Goal: Check status: Check status

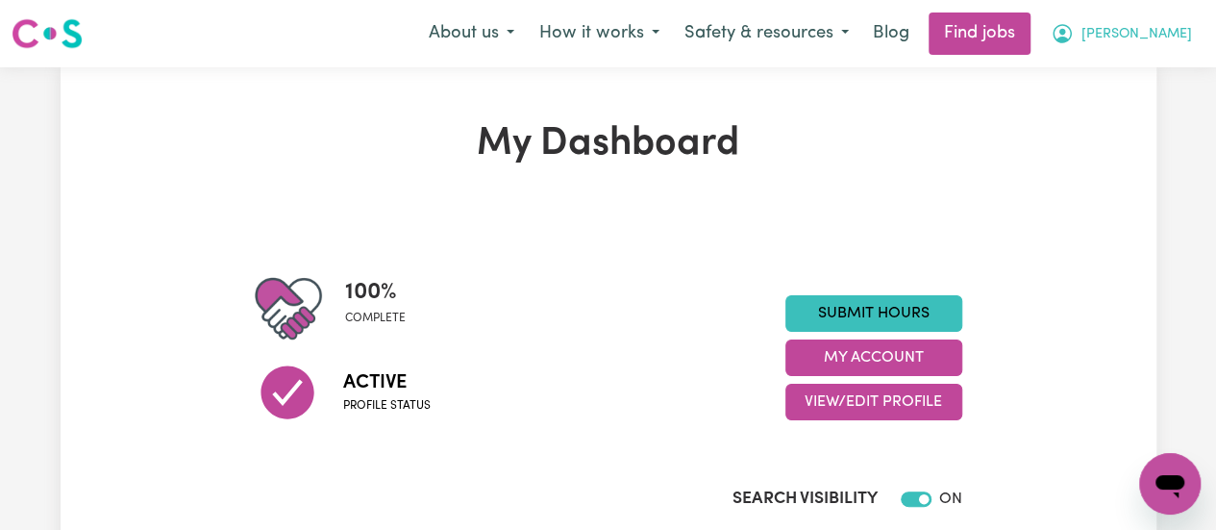
click at [1154, 36] on span "[PERSON_NAME]" at bounding box center [1137, 34] width 111 height 21
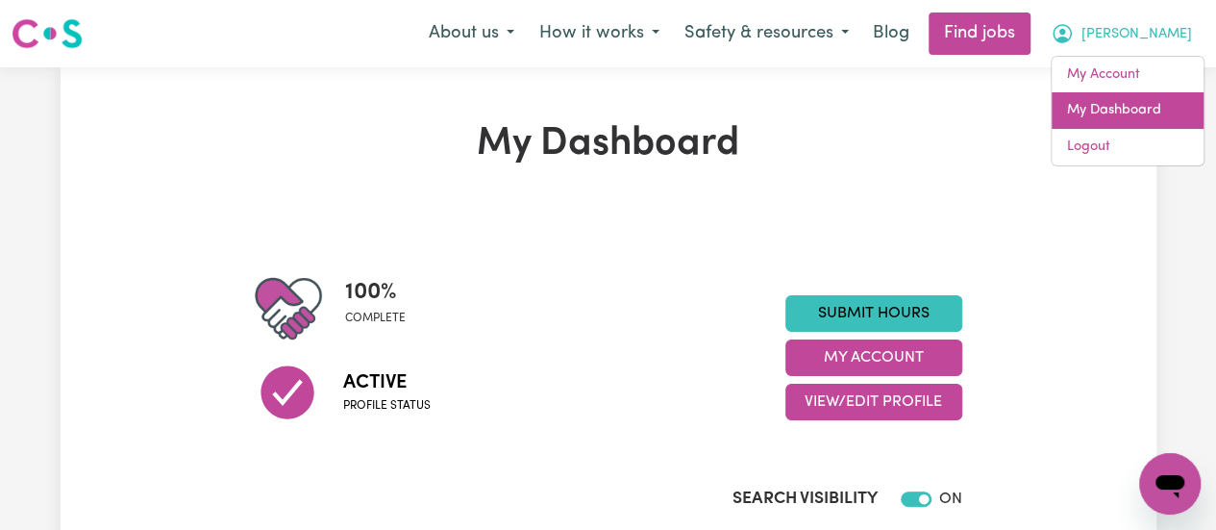
click at [1126, 98] on link "My Dashboard" at bounding box center [1128, 110] width 152 height 37
click at [1146, 105] on link "My Dashboard" at bounding box center [1128, 110] width 152 height 37
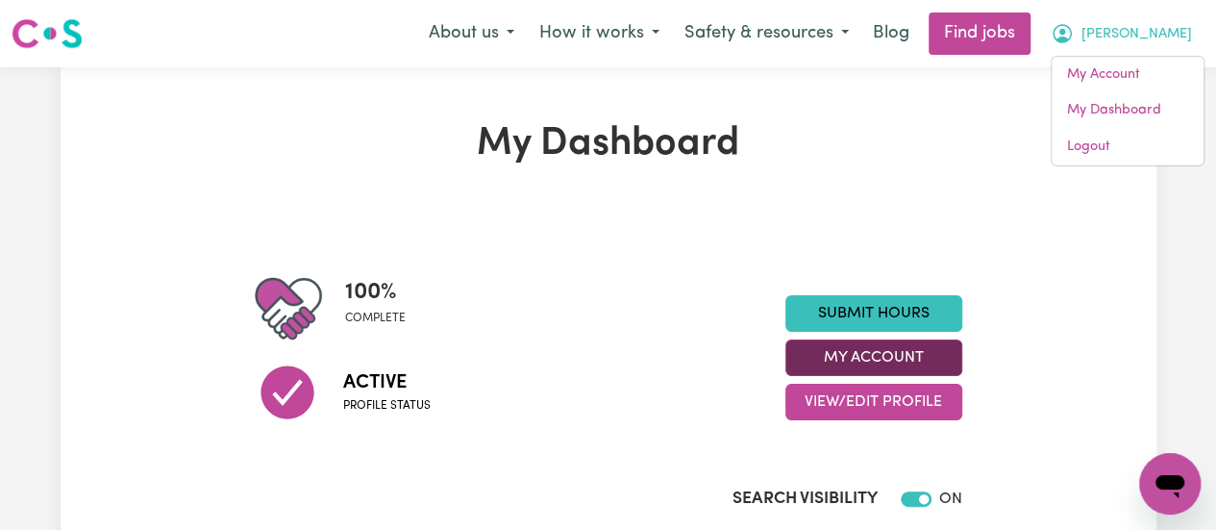
click at [885, 359] on button "My Account" at bounding box center [874, 357] width 177 height 37
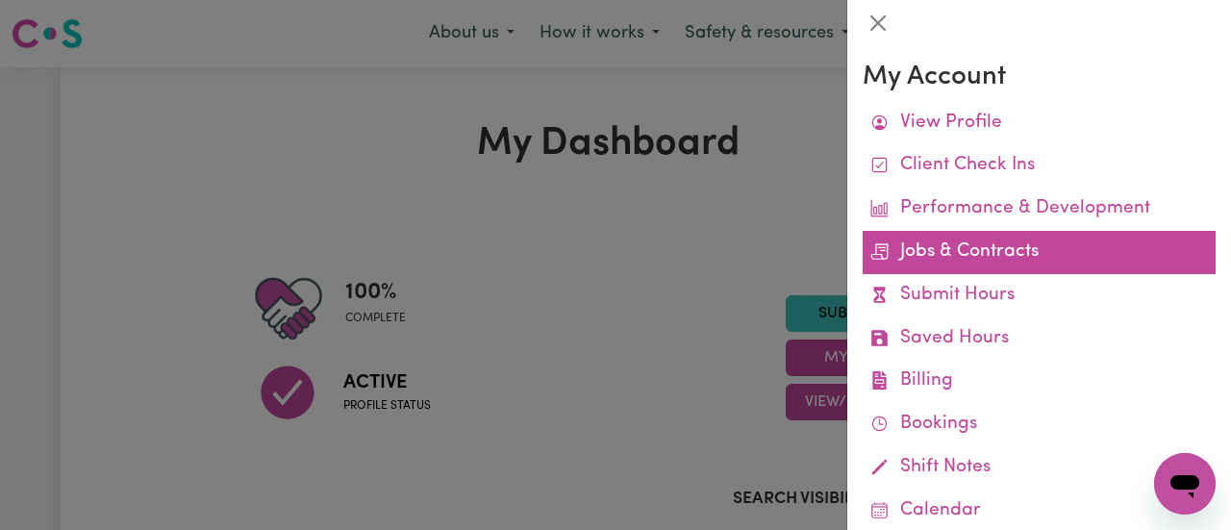
click at [1008, 251] on link "Jobs & Contracts" at bounding box center [1039, 252] width 353 height 43
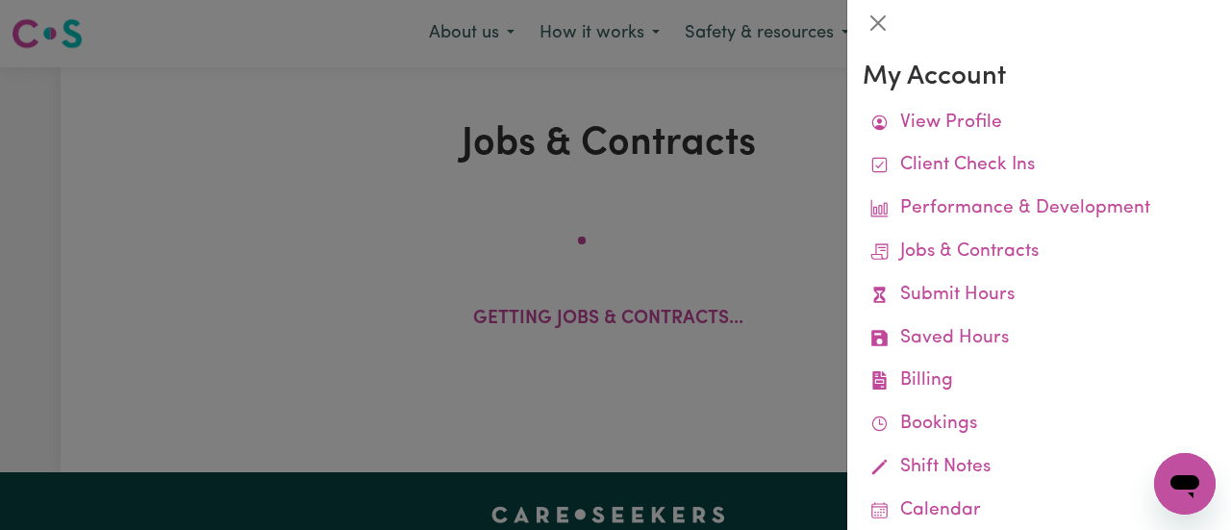
click at [787, 141] on div at bounding box center [615, 265] width 1231 height 530
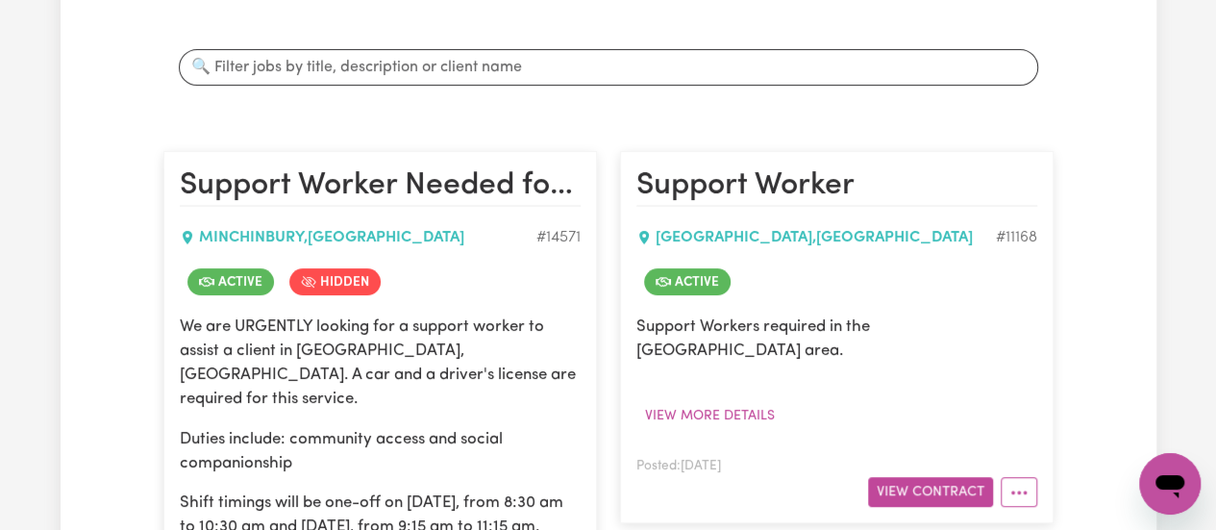
scroll to position [359, 0]
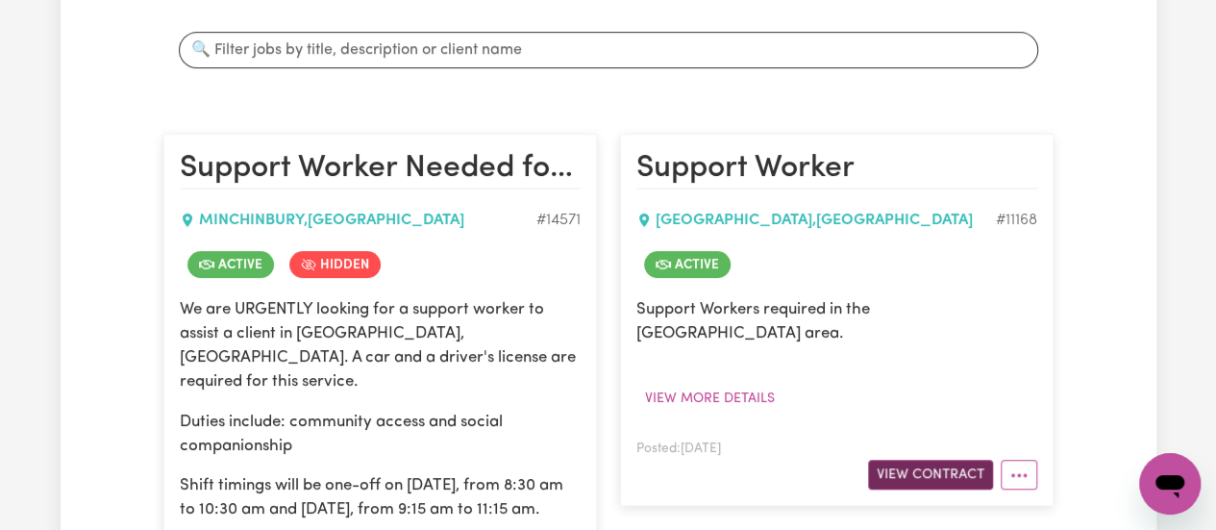
click at [961, 460] on button "View Contract" at bounding box center [930, 475] width 125 height 30
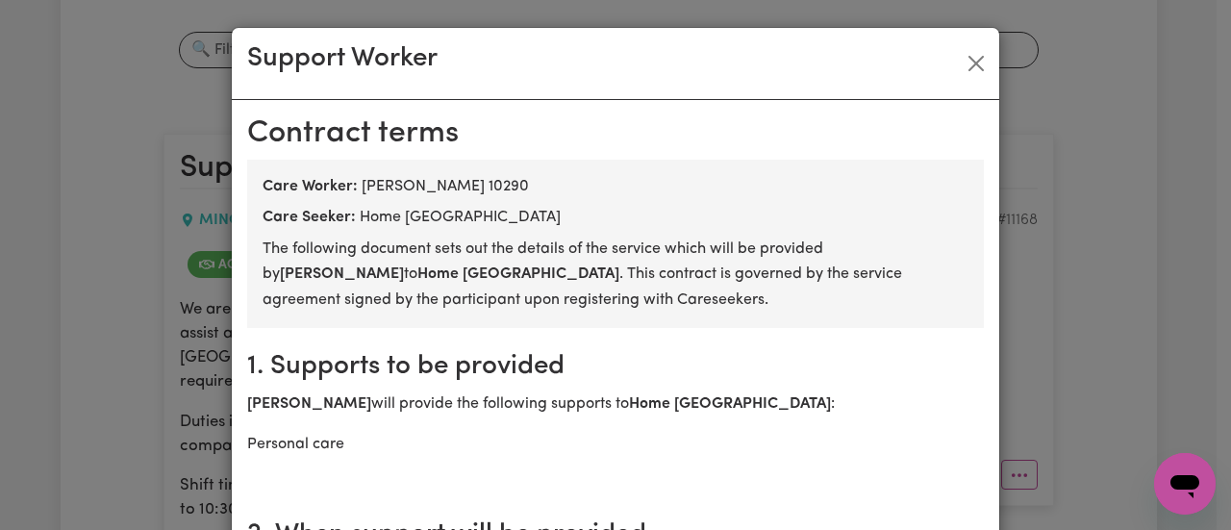
click at [972, 40] on div "Support Worker" at bounding box center [615, 64] width 767 height 72
click at [967, 57] on button "Close" at bounding box center [976, 63] width 31 height 31
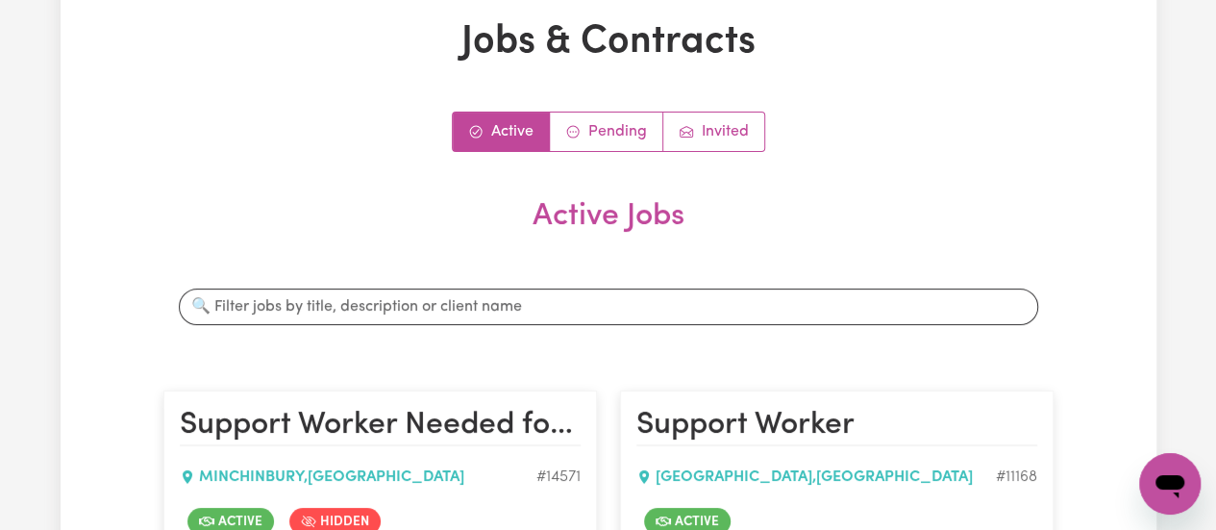
scroll to position [89, 0]
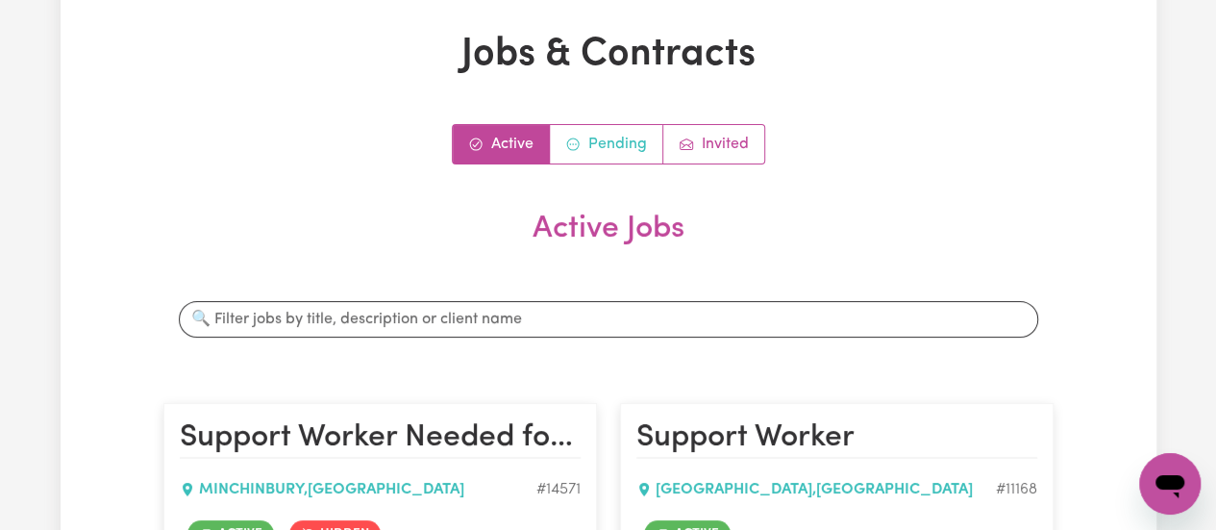
click at [632, 137] on link "Pending" at bounding box center [606, 144] width 113 height 38
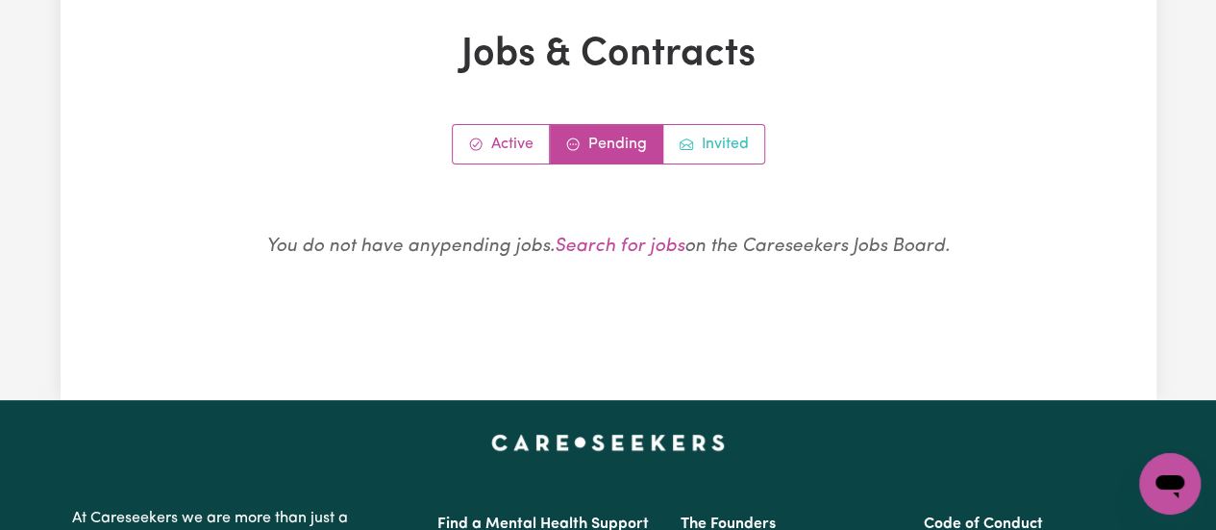
click at [741, 136] on link "Invited" at bounding box center [713, 144] width 101 height 38
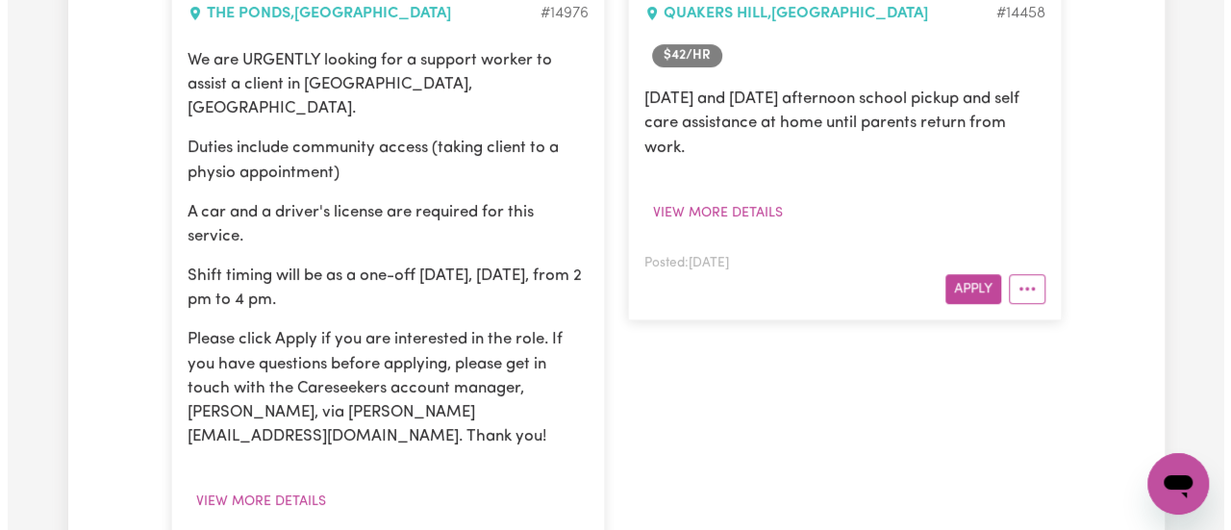
scroll to position [589, 0]
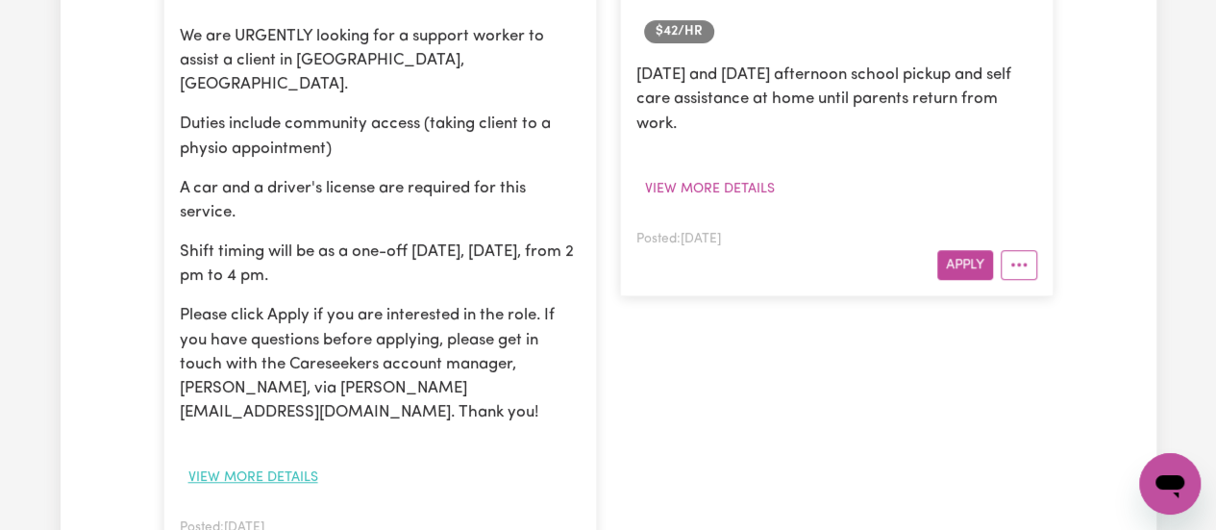
click at [276, 463] on button "View more details" at bounding box center [253, 478] width 147 height 30
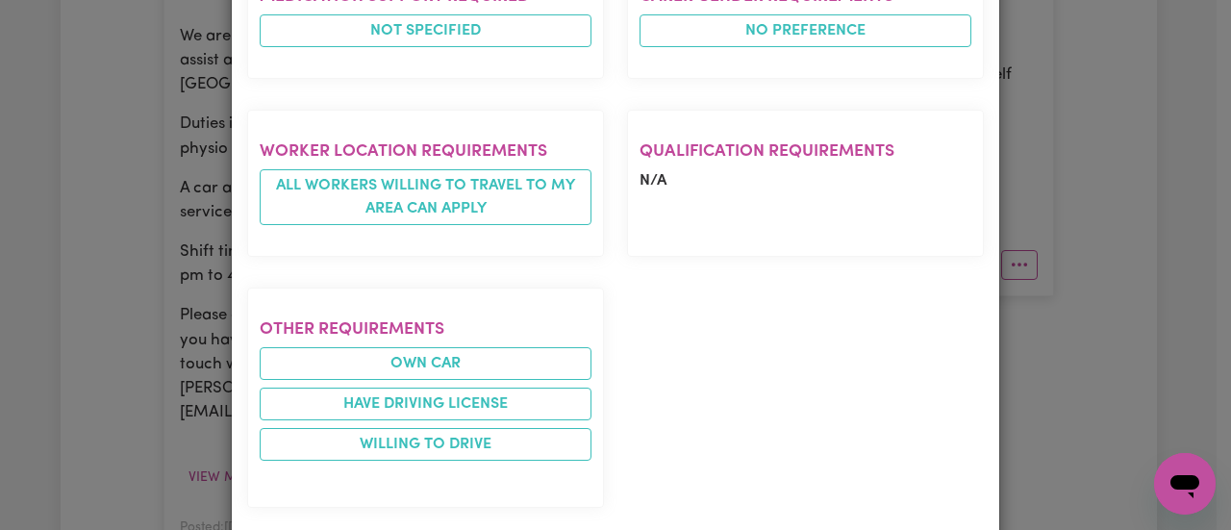
scroll to position [1198, 0]
click at [1085, 330] on div "Job Details Support Worker Needed In The Ponds, NSW THE PONDS , New South Wales…" at bounding box center [615, 265] width 1231 height 530
click at [1061, 376] on div "Job Details Support Worker Needed In The Ponds, NSW THE PONDS , New South Wales…" at bounding box center [615, 265] width 1231 height 530
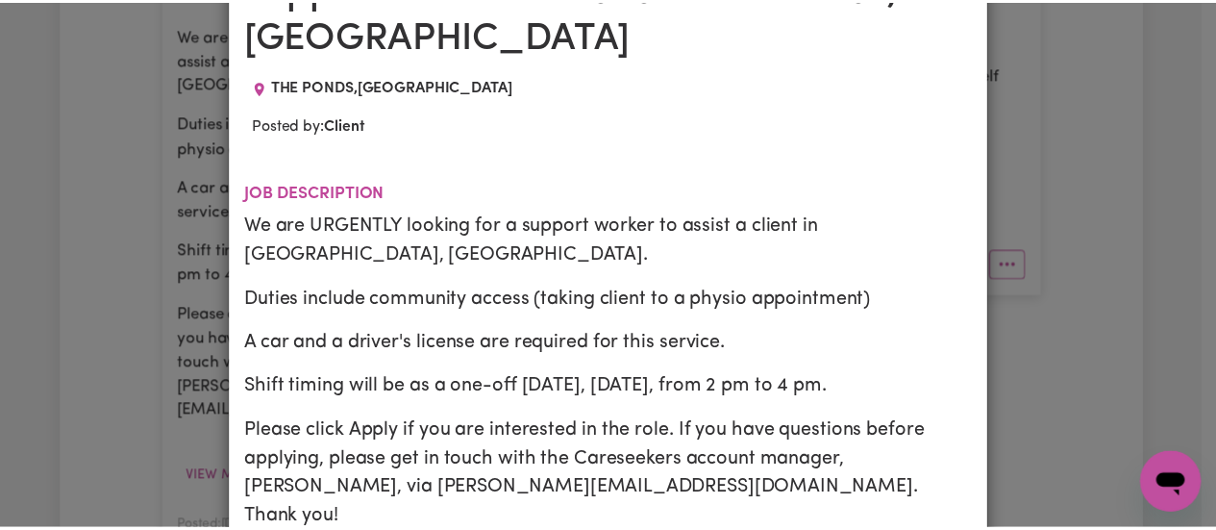
scroll to position [0, 0]
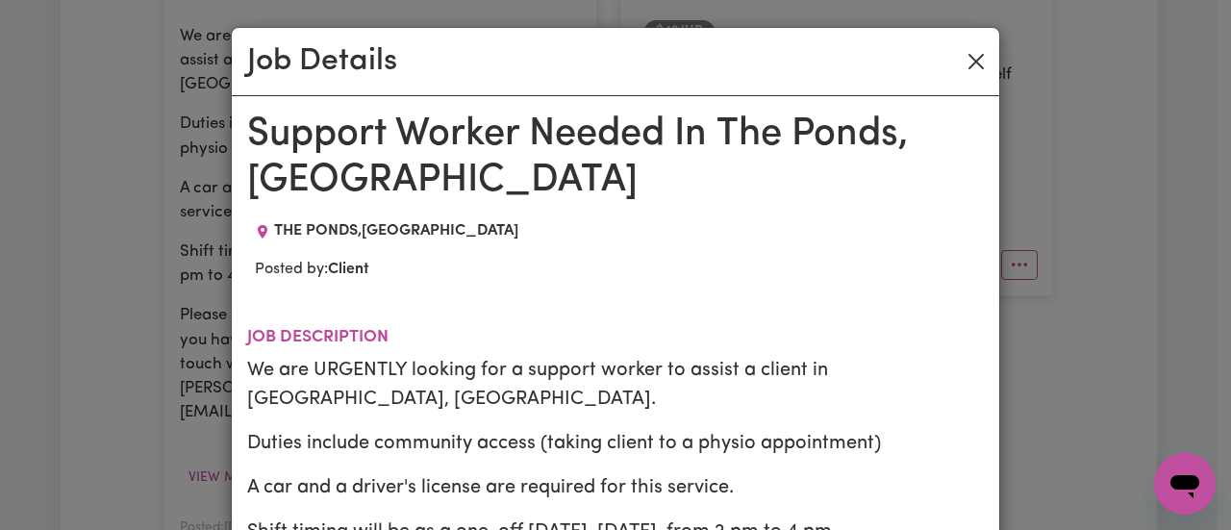
click at [966, 65] on button "Close" at bounding box center [976, 61] width 31 height 31
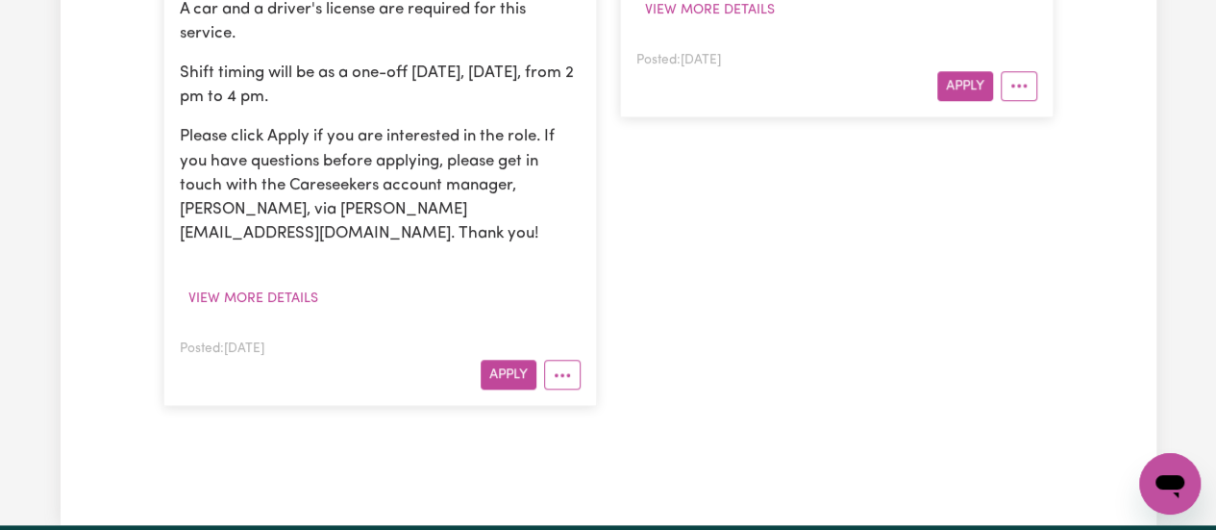
scroll to position [769, 0]
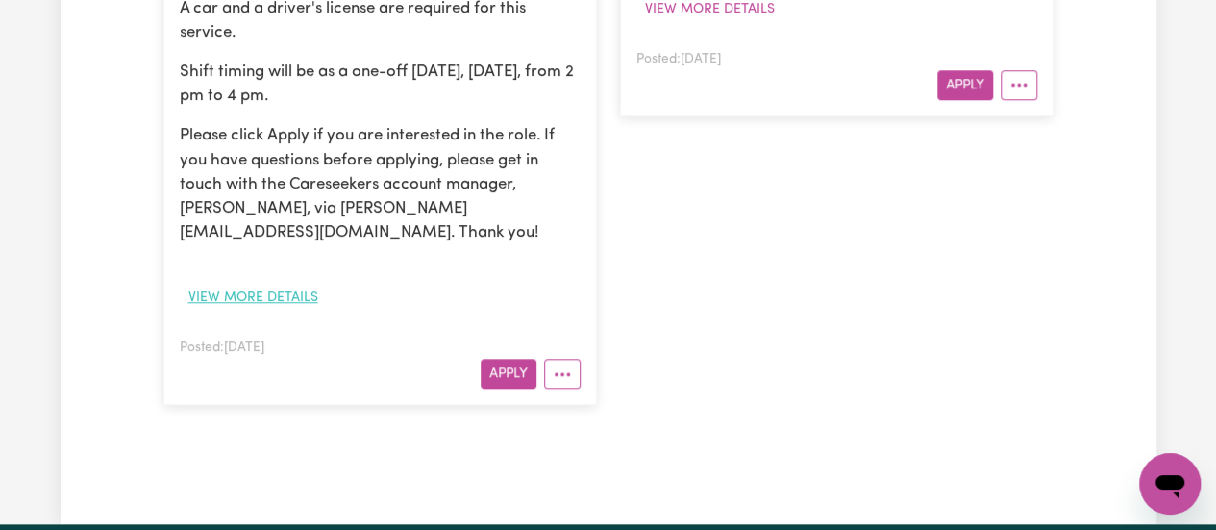
click at [275, 283] on button "View more details" at bounding box center [253, 298] width 147 height 30
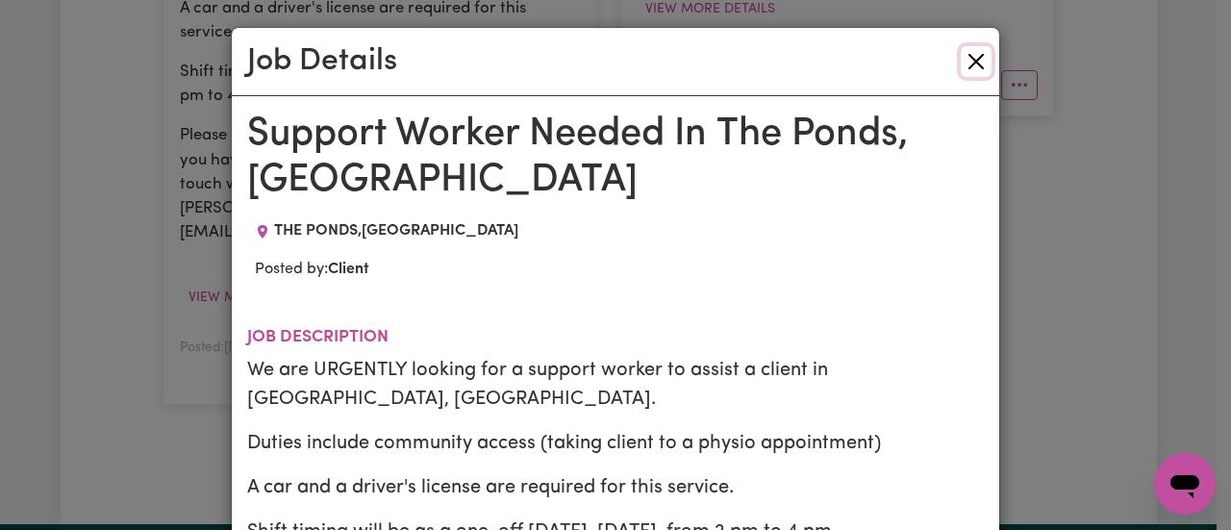
click at [963, 62] on button "Close" at bounding box center [976, 61] width 31 height 31
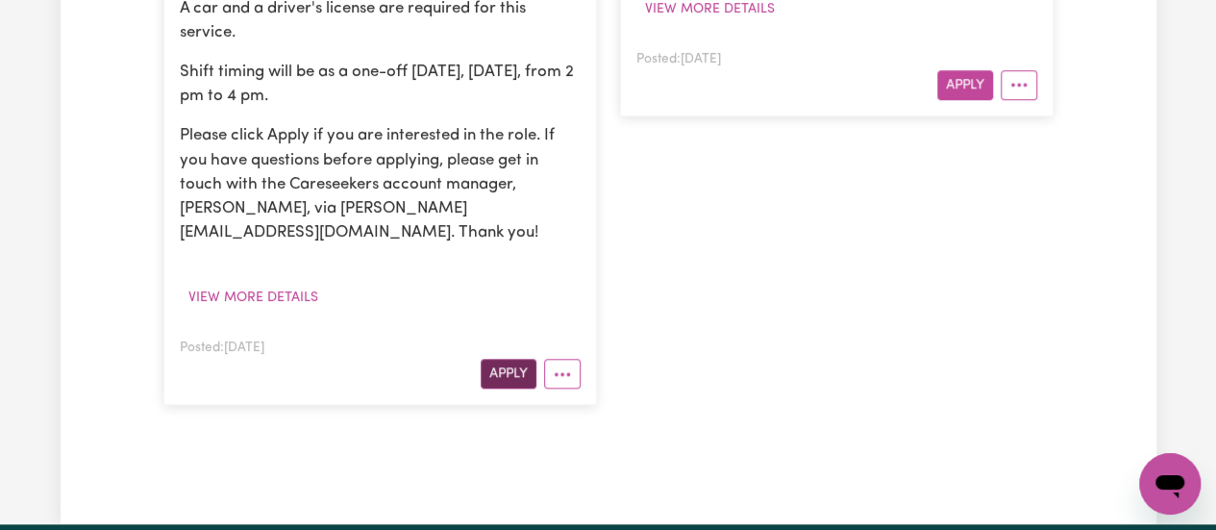
click at [513, 359] on button "Apply" at bounding box center [509, 374] width 56 height 30
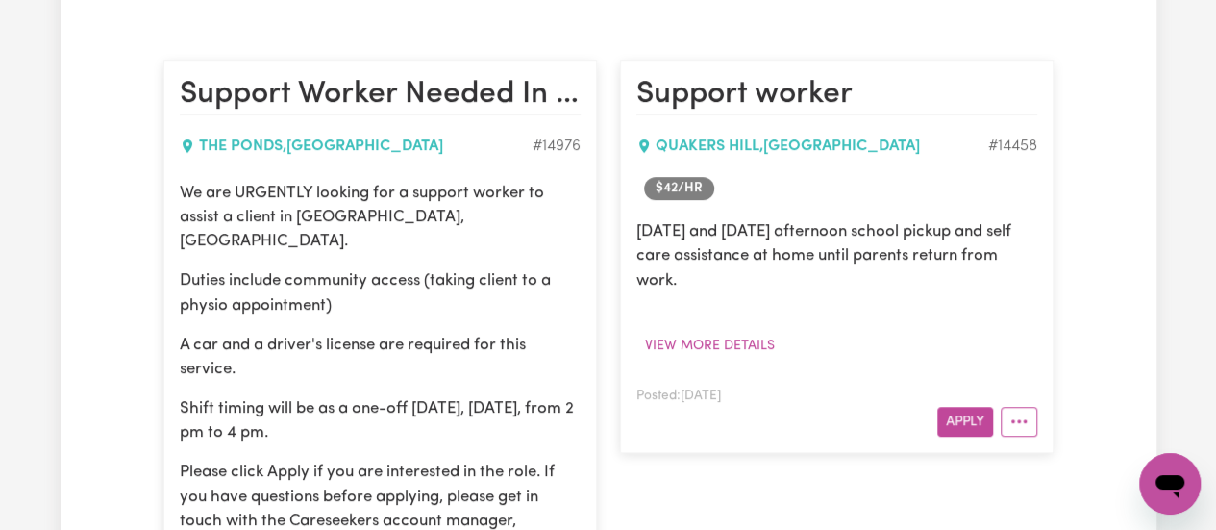
scroll to position [434, 0]
click at [1079, 341] on div "Jobs & Contracts Active Pending Invited Job Invitations Search jobs Support Wor…" at bounding box center [609, 246] width 1096 height 1118
click at [1019, 417] on button "More options" at bounding box center [1019, 421] width 37 height 30
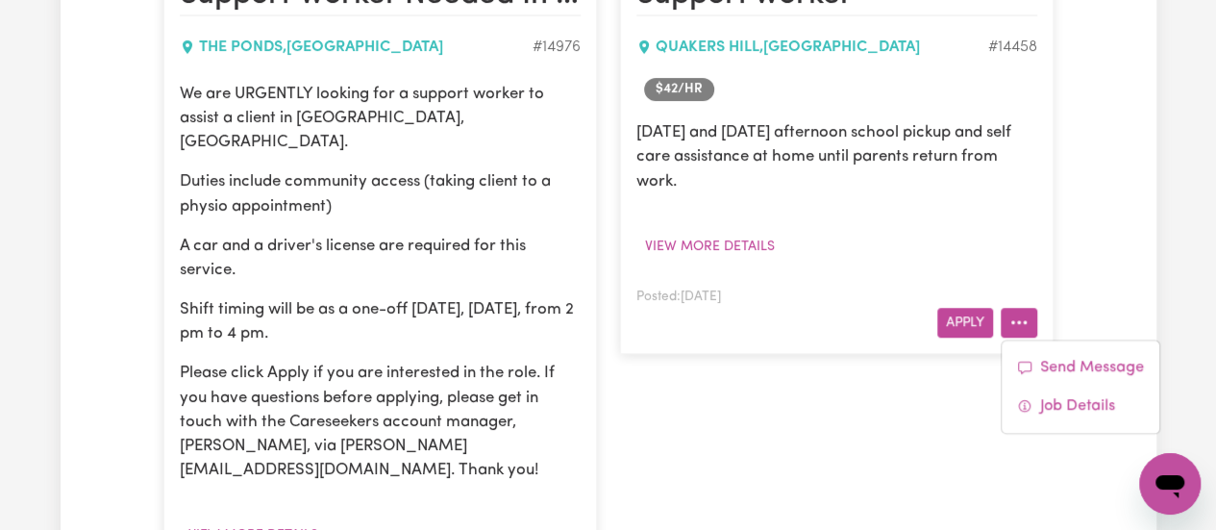
scroll to position [533, 0]
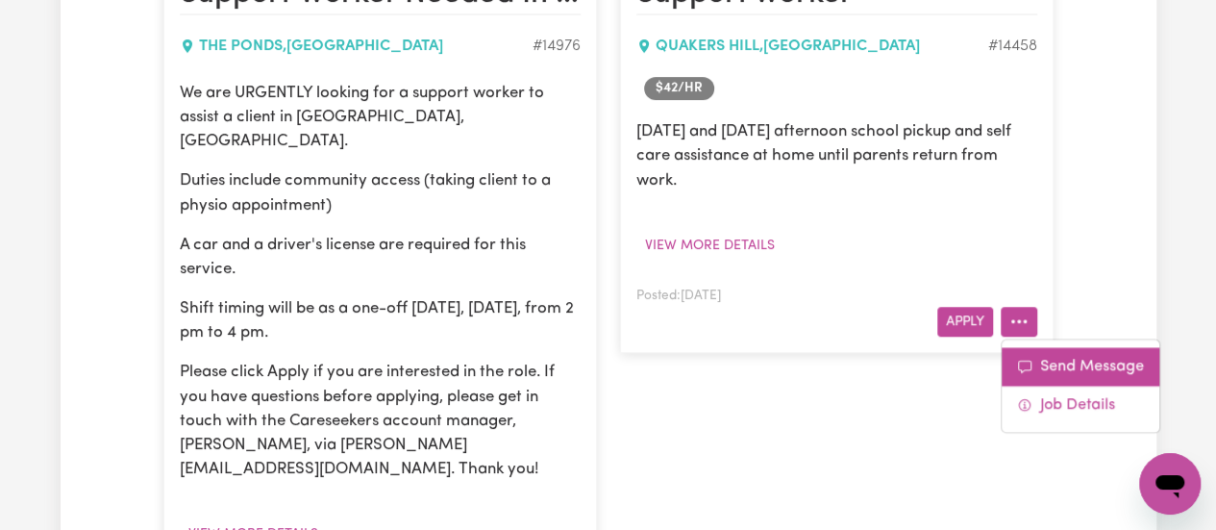
click at [1158, 352] on link "Send Message" at bounding box center [1081, 366] width 158 height 38
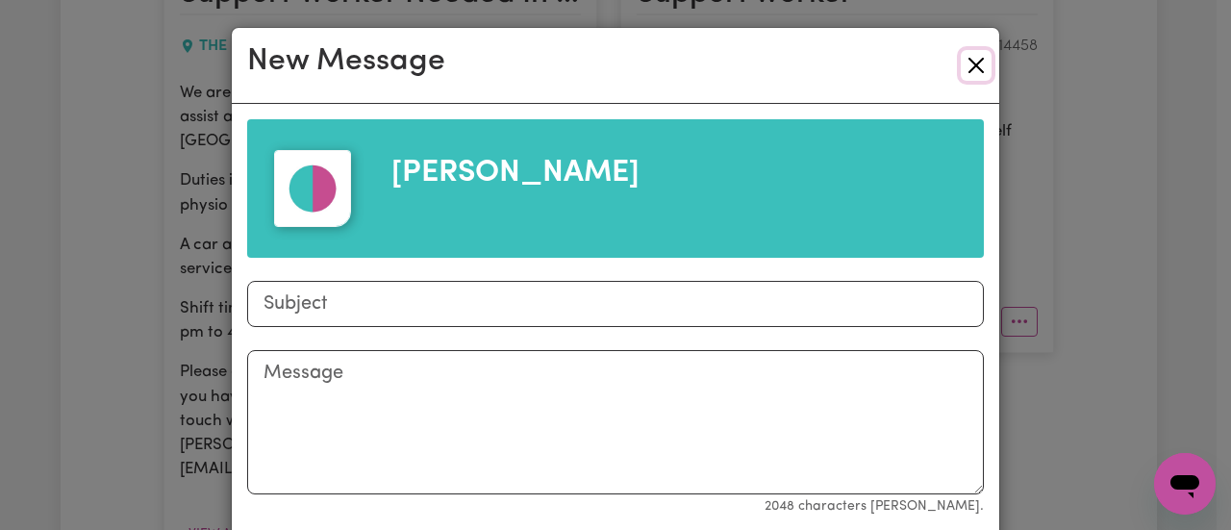
click at [970, 72] on button "Close" at bounding box center [976, 65] width 31 height 31
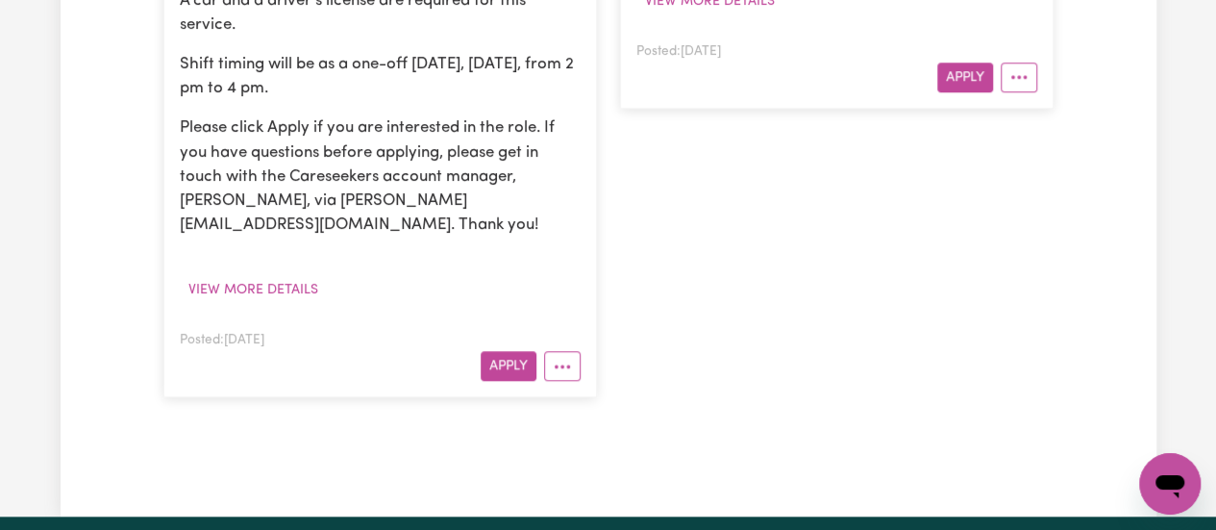
scroll to position [748, 0]
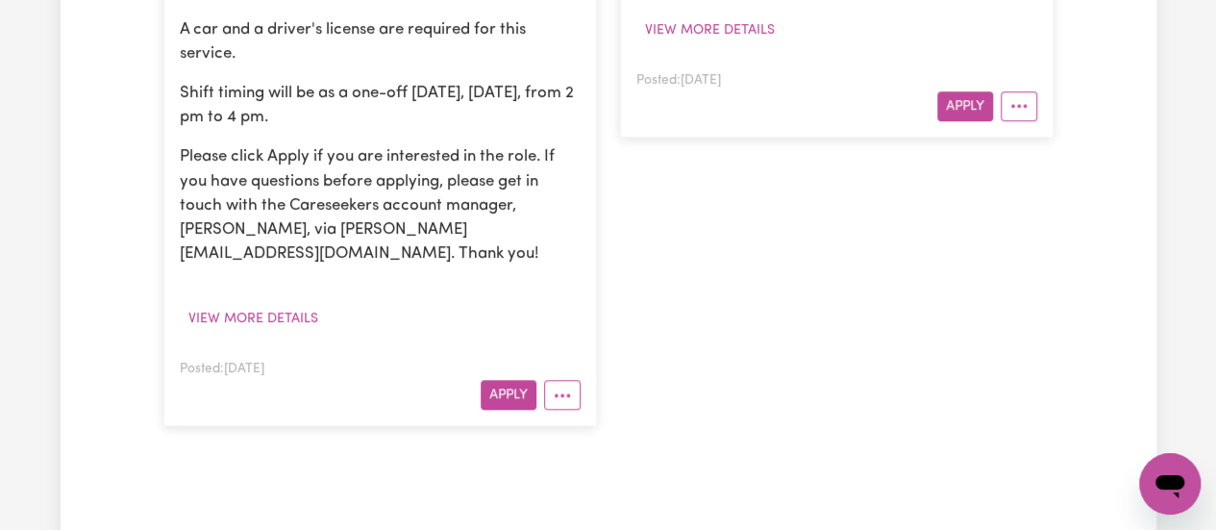
click at [971, 282] on div "Support worker QUAKERS HILL , New South Wales # 14458 $ 42 /hr Tuesday and Wedn…" at bounding box center [837, 85] width 457 height 720
click at [568, 380] on button "More options" at bounding box center [562, 395] width 37 height 30
click at [804, 342] on div "Support worker QUAKERS HILL , New South Wales # 14458 $ 42 /hr Tuesday and Wedn…" at bounding box center [837, 85] width 457 height 720
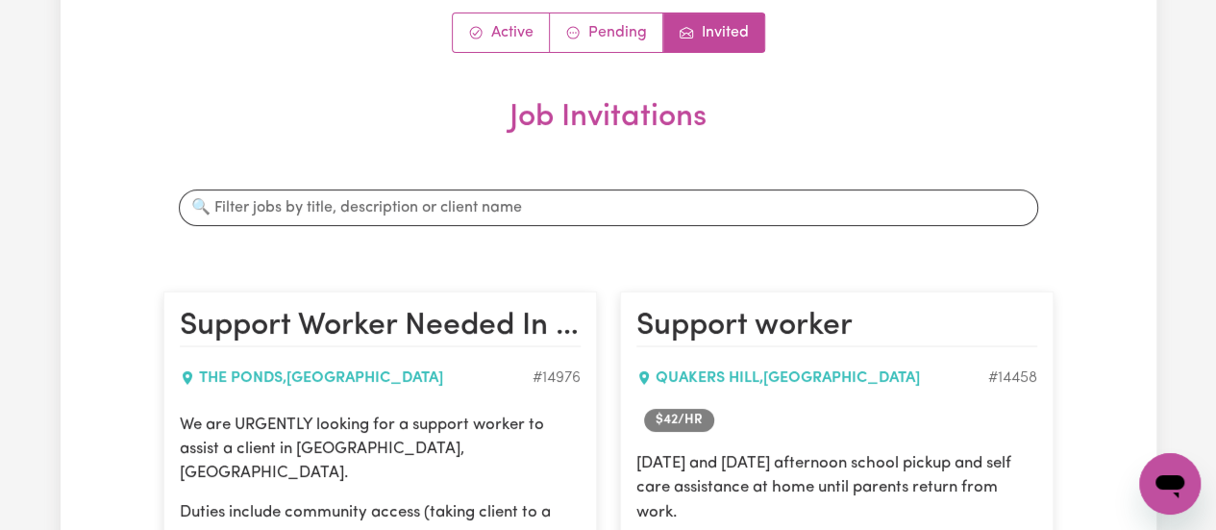
scroll to position [198, 0]
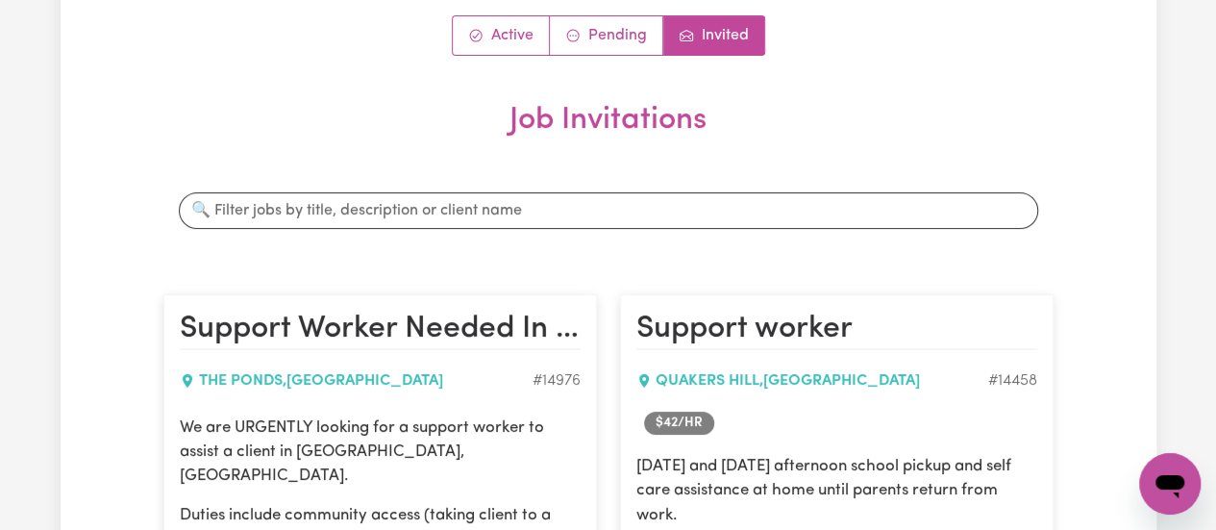
click at [569, 325] on h2 "Support Worker Needed In The Ponds, [GEOGRAPHIC_DATA]" at bounding box center [380, 330] width 401 height 38
click at [562, 331] on h2 "Support Worker Needed In The Ponds, [GEOGRAPHIC_DATA]" at bounding box center [380, 330] width 401 height 38
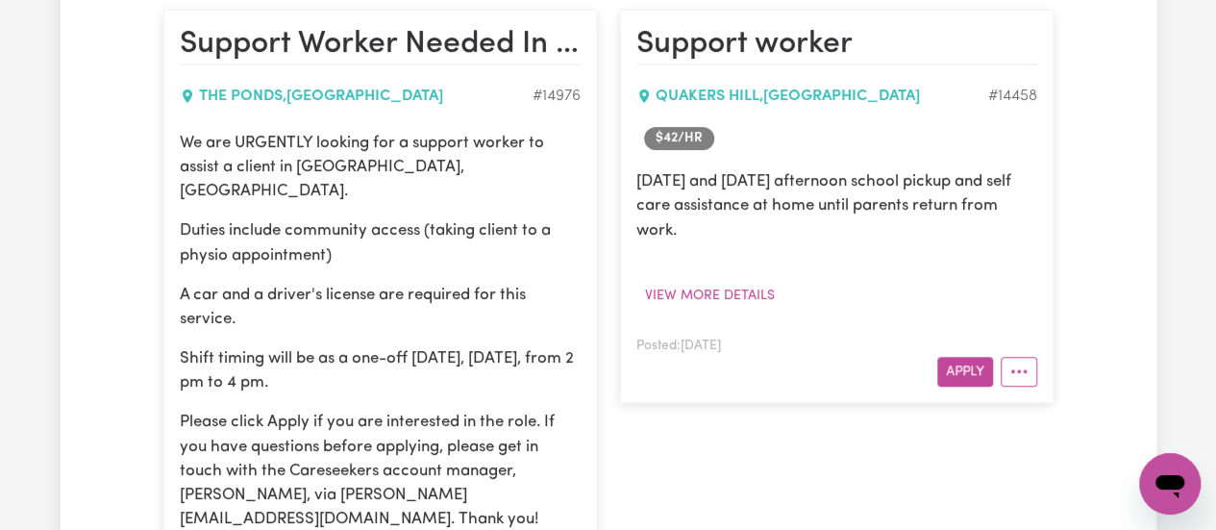
scroll to position [494, 0]
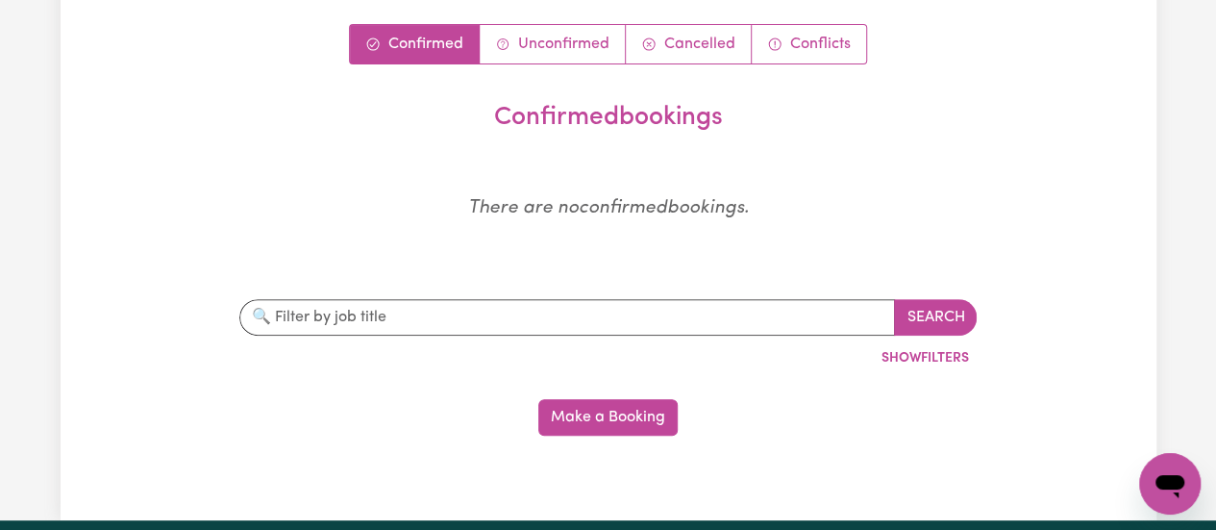
scroll to position [188, 0]
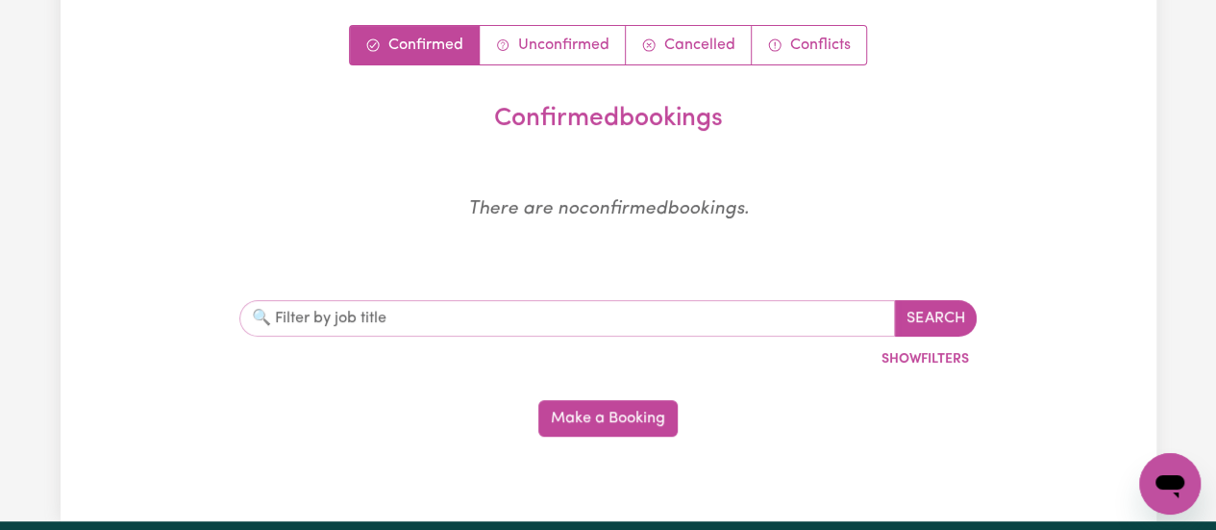
click at [468, 315] on input "text" at bounding box center [567, 318] width 657 height 37
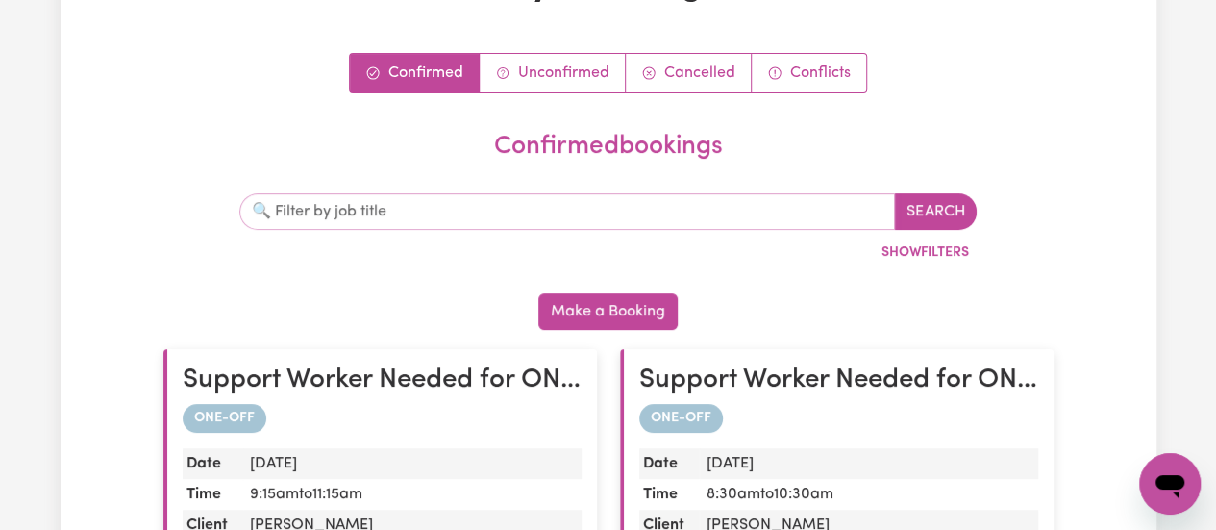
scroll to position [156, 0]
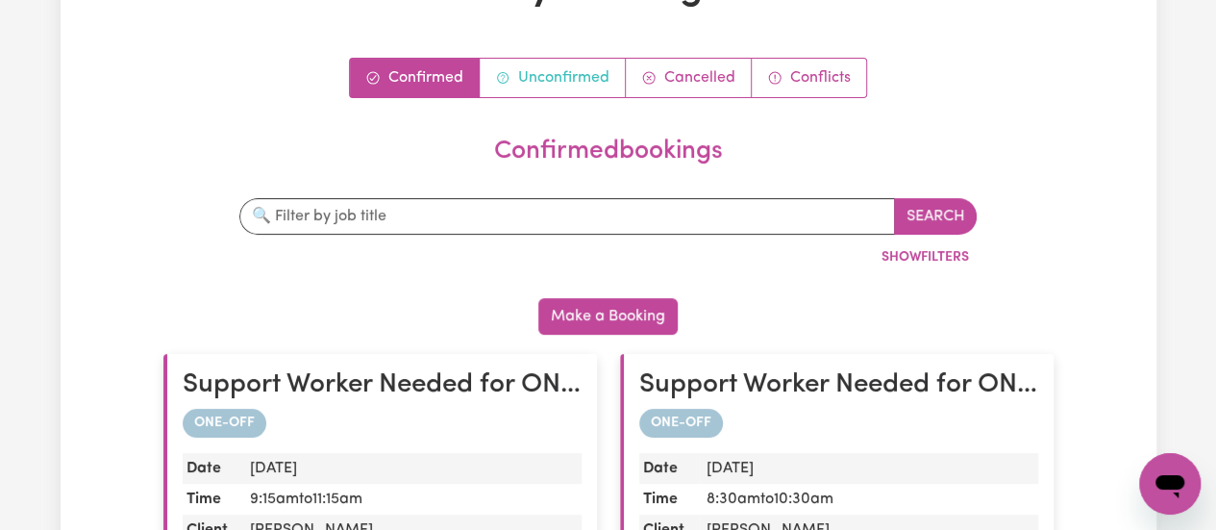
click at [577, 83] on link "Unconfirmed" at bounding box center [553, 78] width 146 height 38
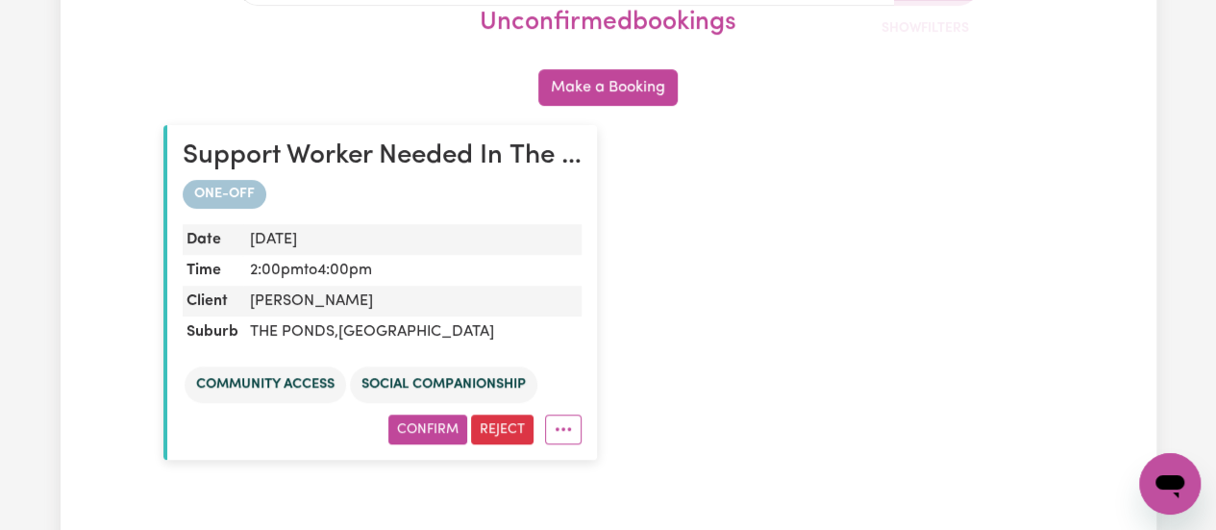
scroll to position [391, 0]
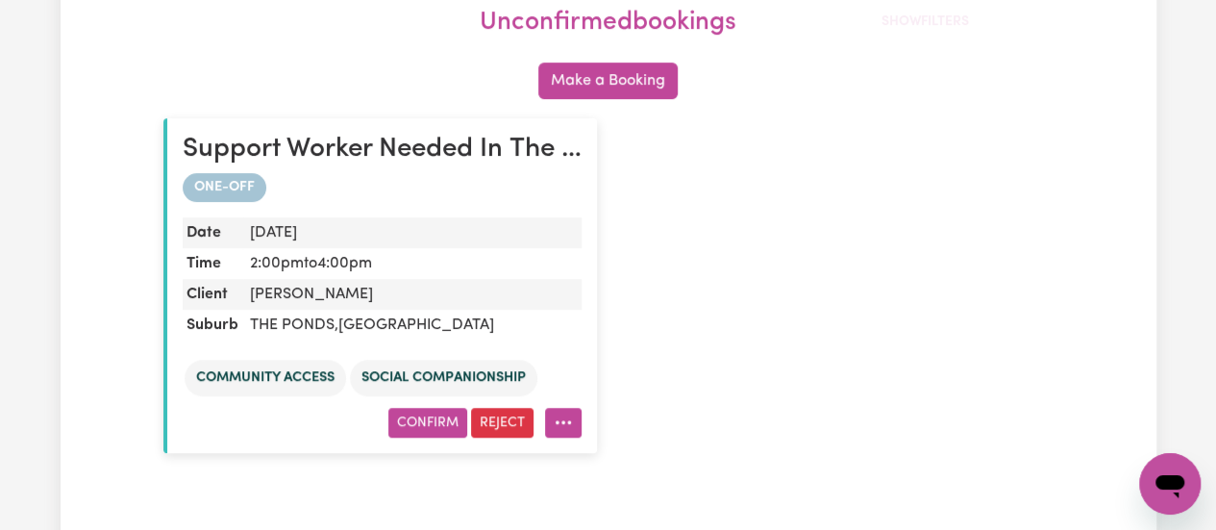
click at [557, 420] on circle "More options" at bounding box center [557, 422] width 4 height 4
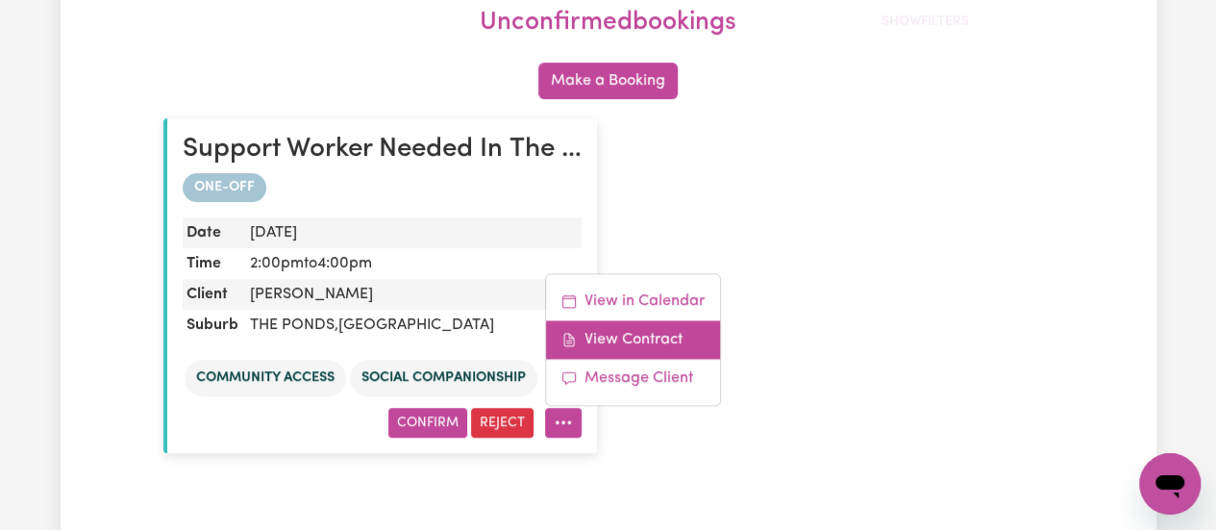
click at [672, 342] on link "View Contract" at bounding box center [633, 339] width 174 height 38
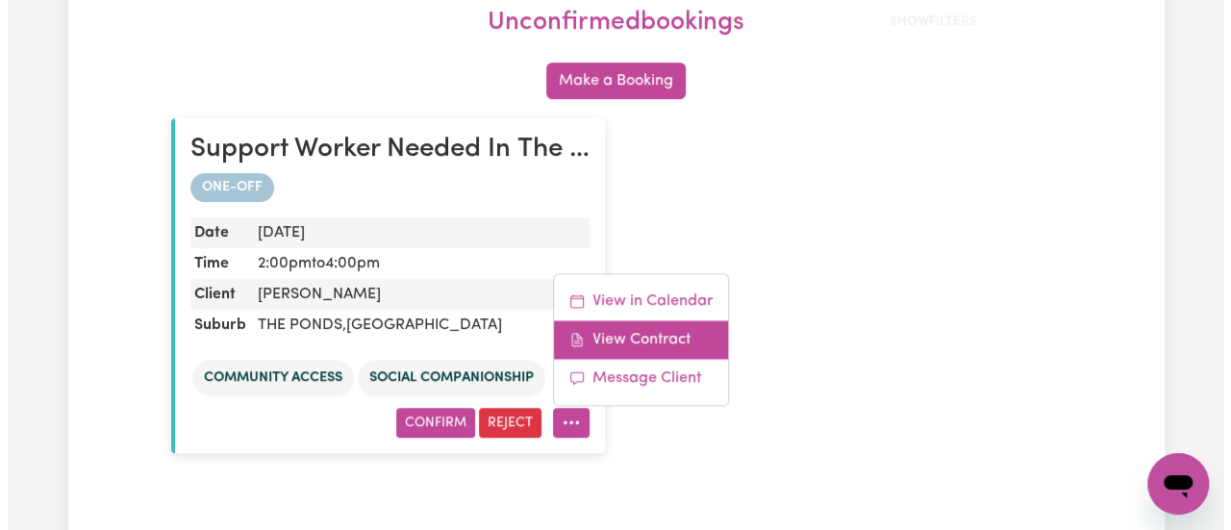
scroll to position [0, 0]
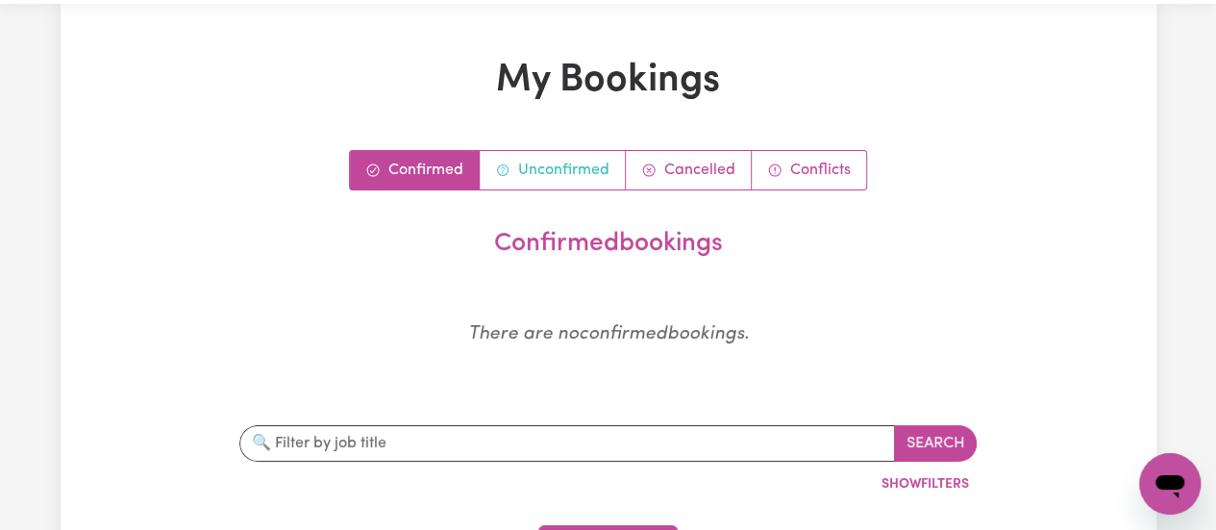
click at [536, 170] on link "Unconfirmed" at bounding box center [553, 170] width 146 height 38
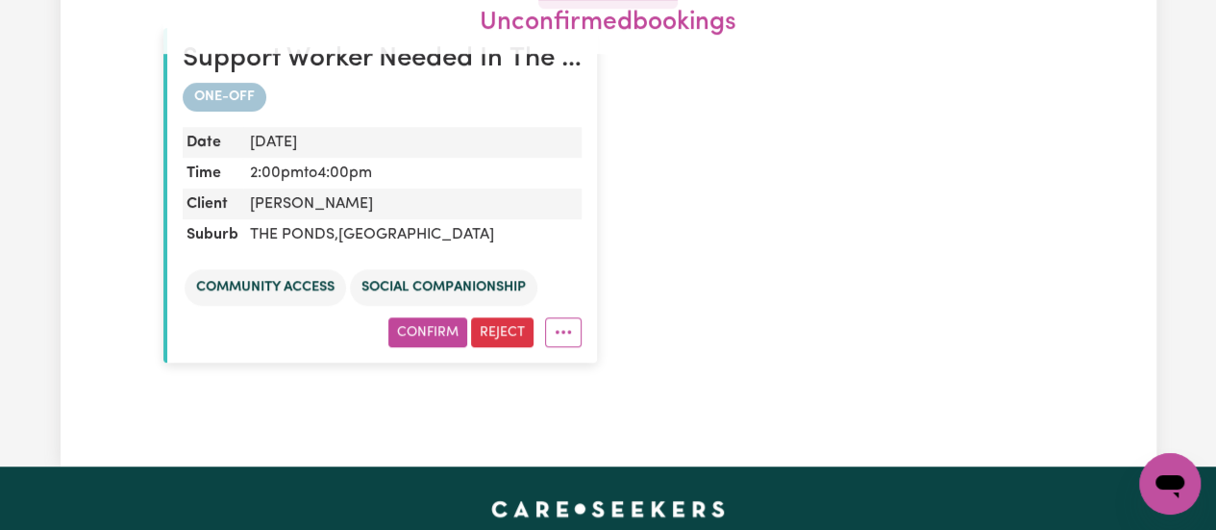
scroll to position [485, 0]
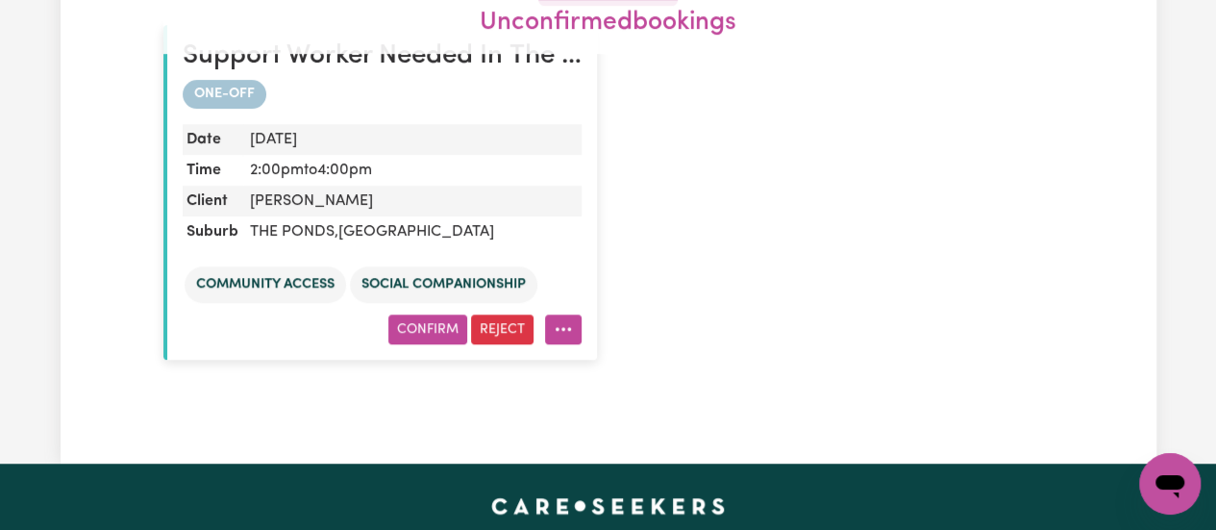
click at [557, 327] on circle "More options" at bounding box center [557, 329] width 4 height 4
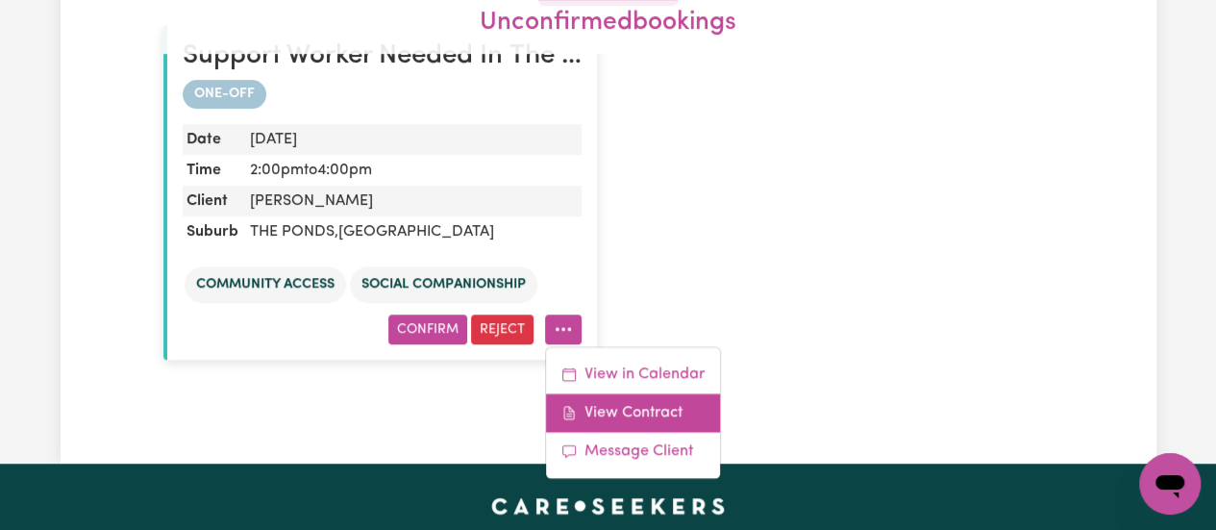
click at [592, 416] on link "View Contract" at bounding box center [633, 412] width 174 height 38
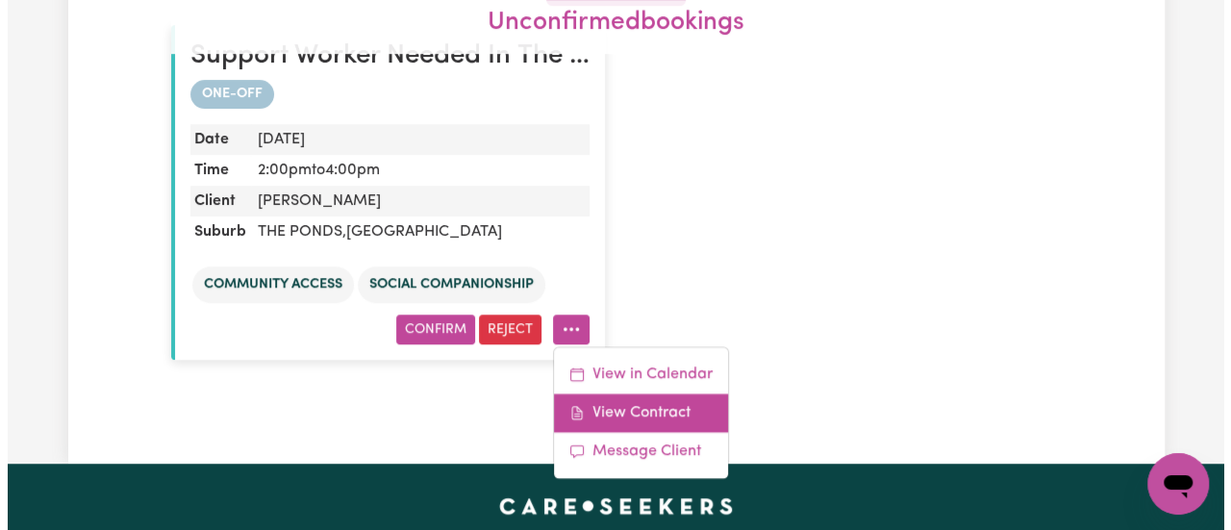
scroll to position [0, 0]
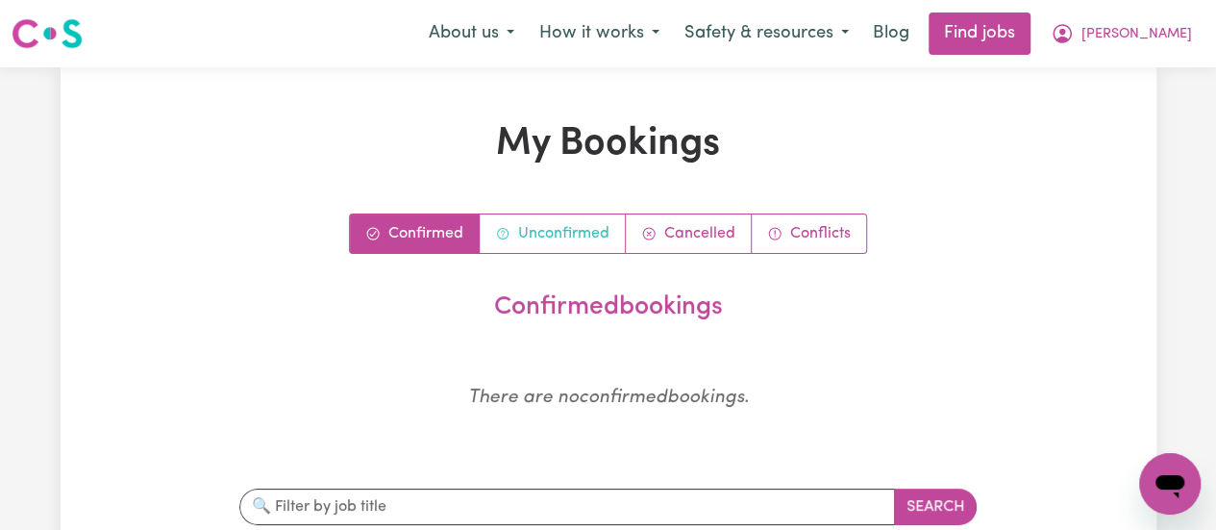
click at [557, 231] on link "Unconfirmed" at bounding box center [553, 233] width 146 height 38
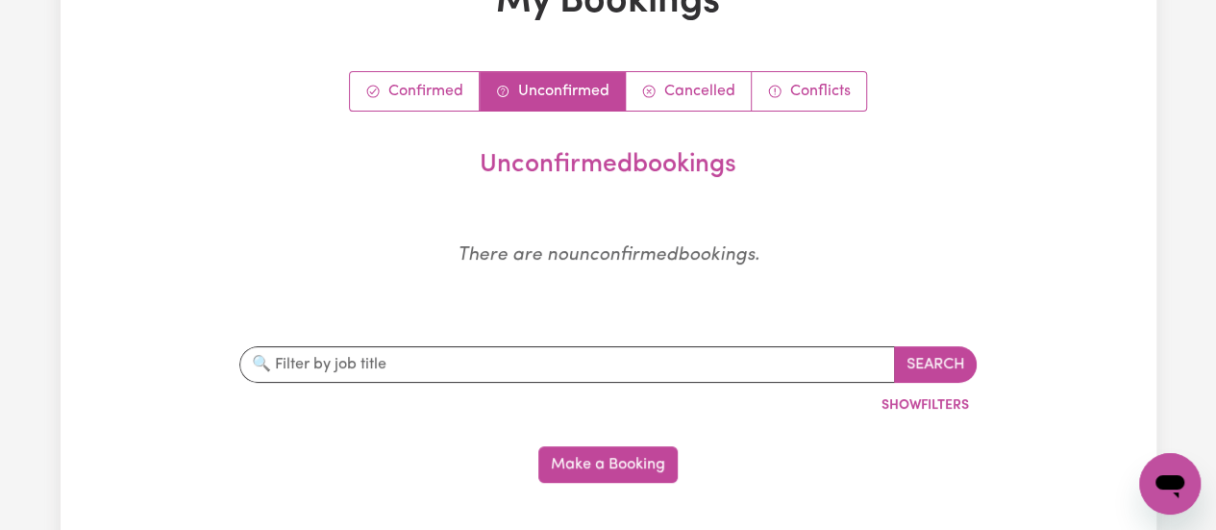
scroll to position [141, 0]
click at [590, 89] on link "Unconfirmed" at bounding box center [553, 92] width 146 height 38
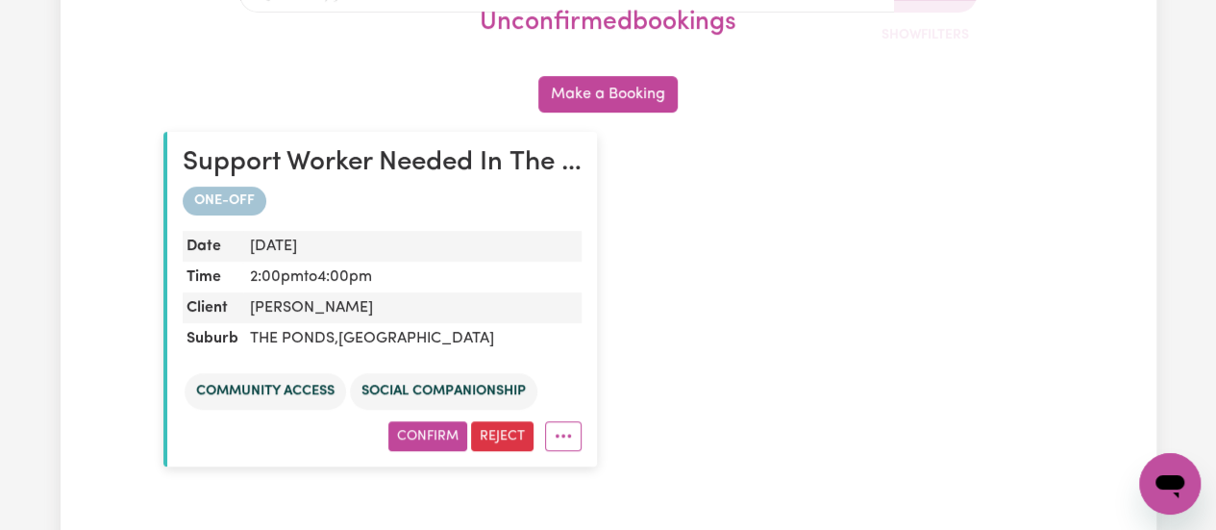
scroll to position [385, 0]
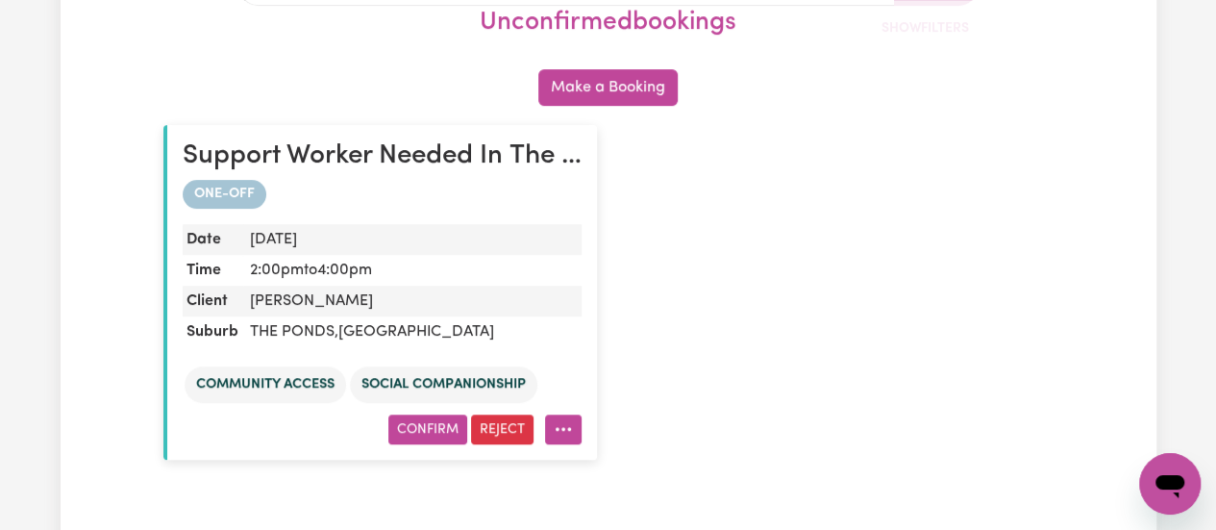
click at [561, 433] on icon "More options" at bounding box center [563, 428] width 19 height 19
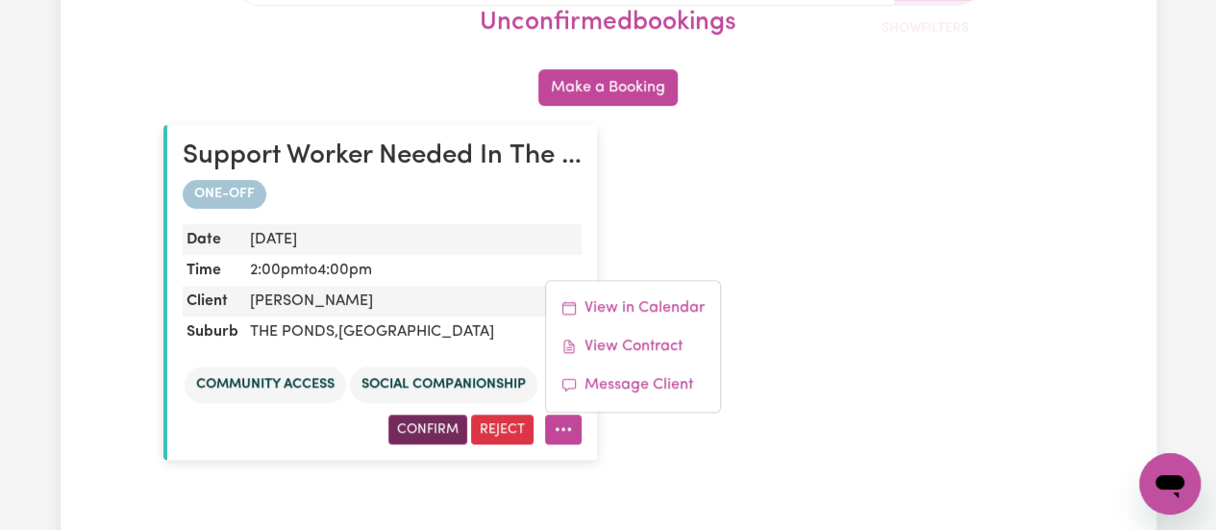
click at [438, 426] on button "Confirm" at bounding box center [427, 429] width 79 height 30
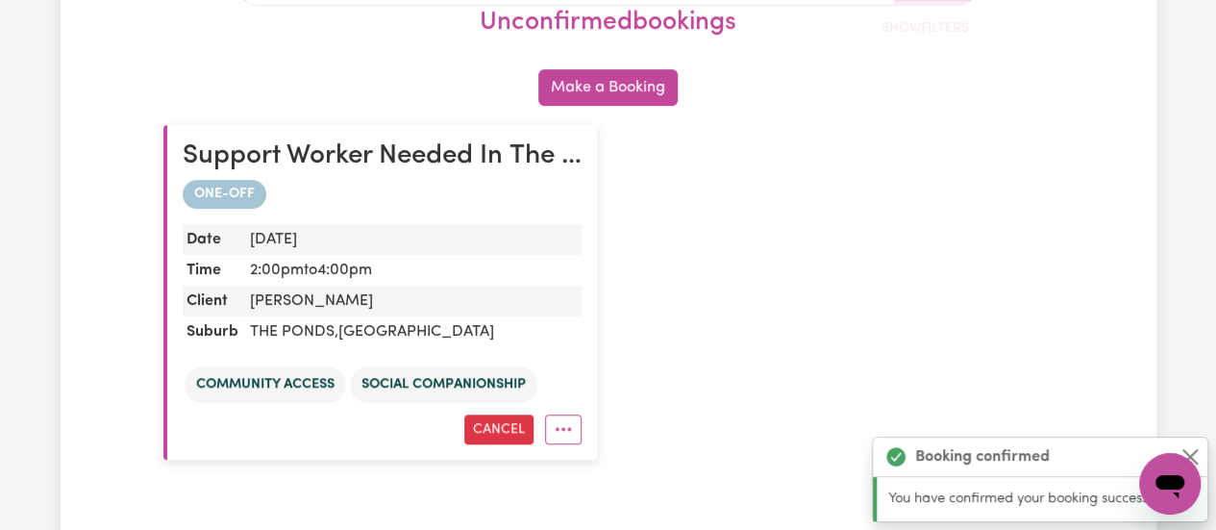
click at [412, 275] on dd "2:00pm to 4:00pm" at bounding box center [411, 270] width 339 height 31
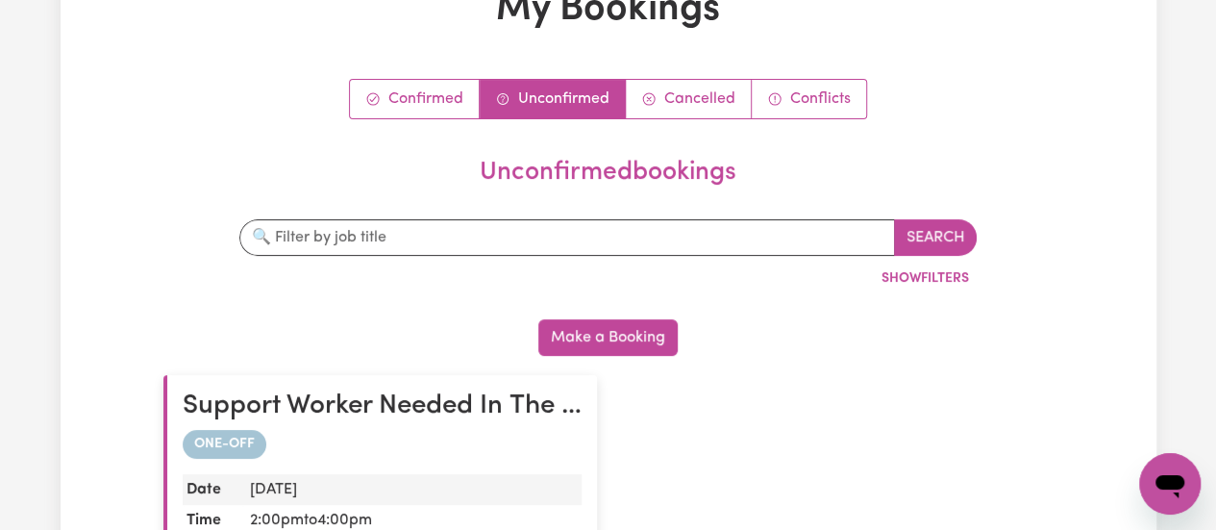
scroll to position [0, 0]
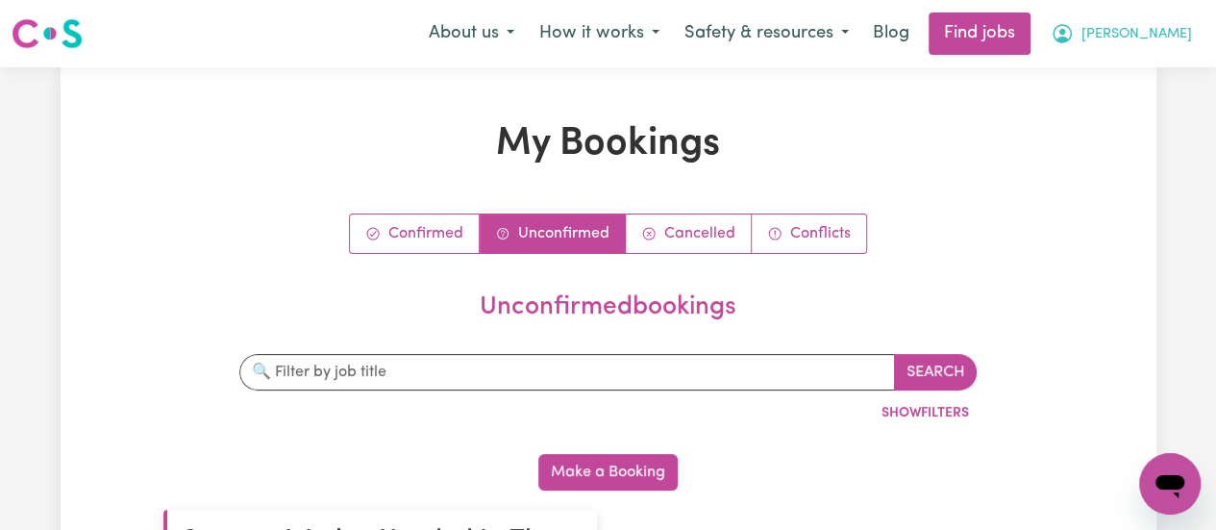
click at [1166, 40] on span "[PERSON_NAME]" at bounding box center [1137, 34] width 111 height 21
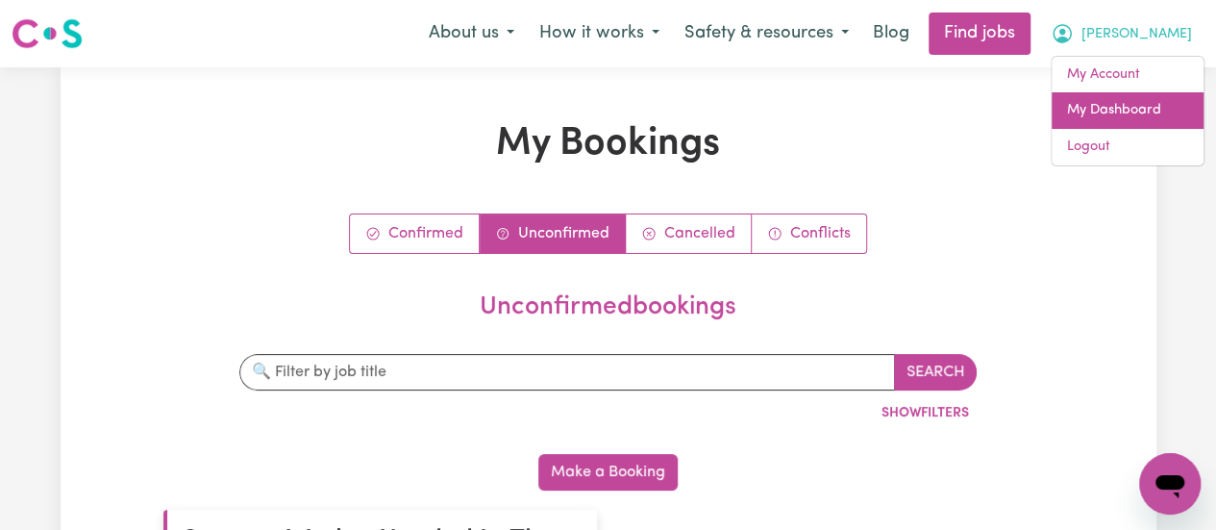
click at [1129, 124] on link "My Dashboard" at bounding box center [1128, 110] width 152 height 37
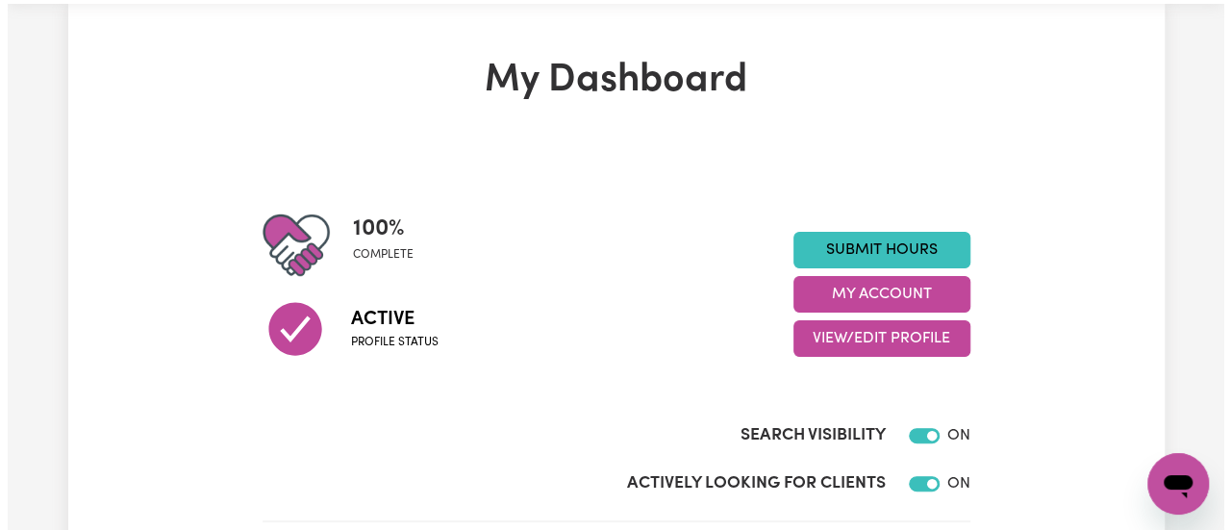
scroll to position [61, 0]
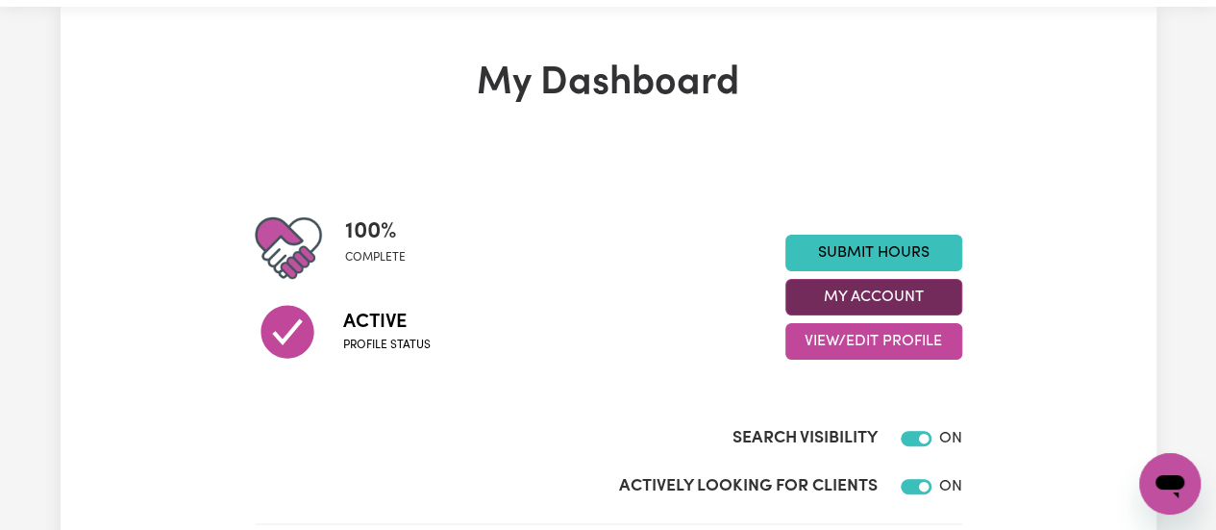
click at [921, 293] on button "My Account" at bounding box center [874, 297] width 177 height 37
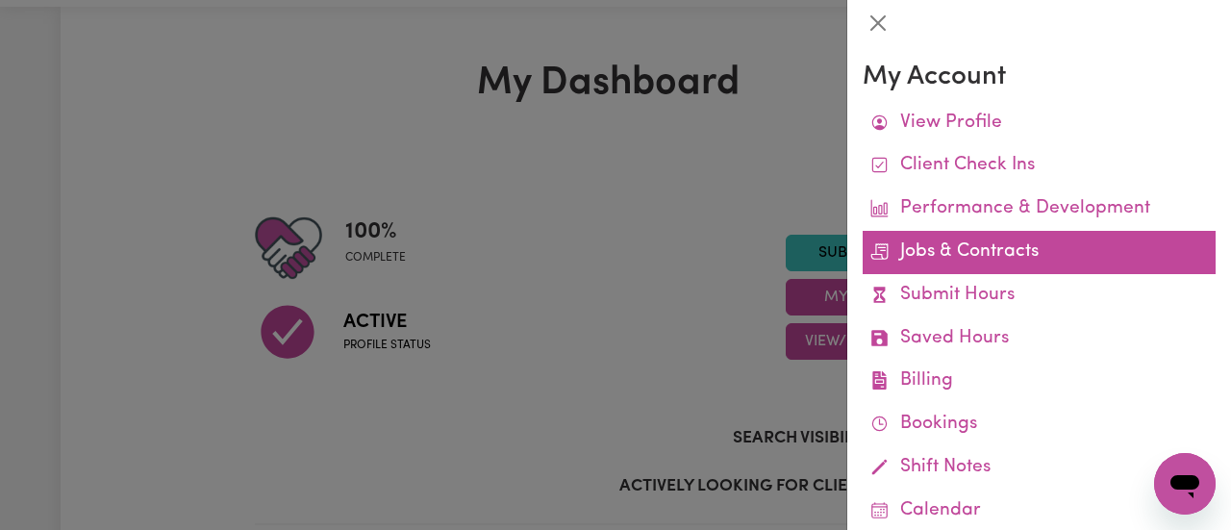
click at [1010, 259] on link "Jobs & Contracts" at bounding box center [1039, 252] width 353 height 43
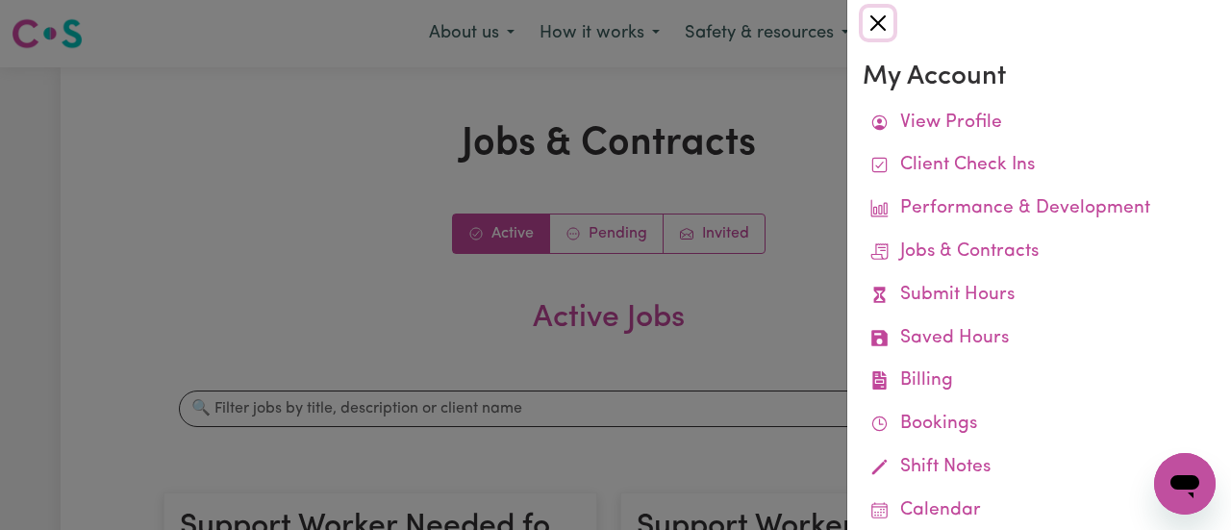
click at [871, 32] on button "Close" at bounding box center [878, 23] width 31 height 31
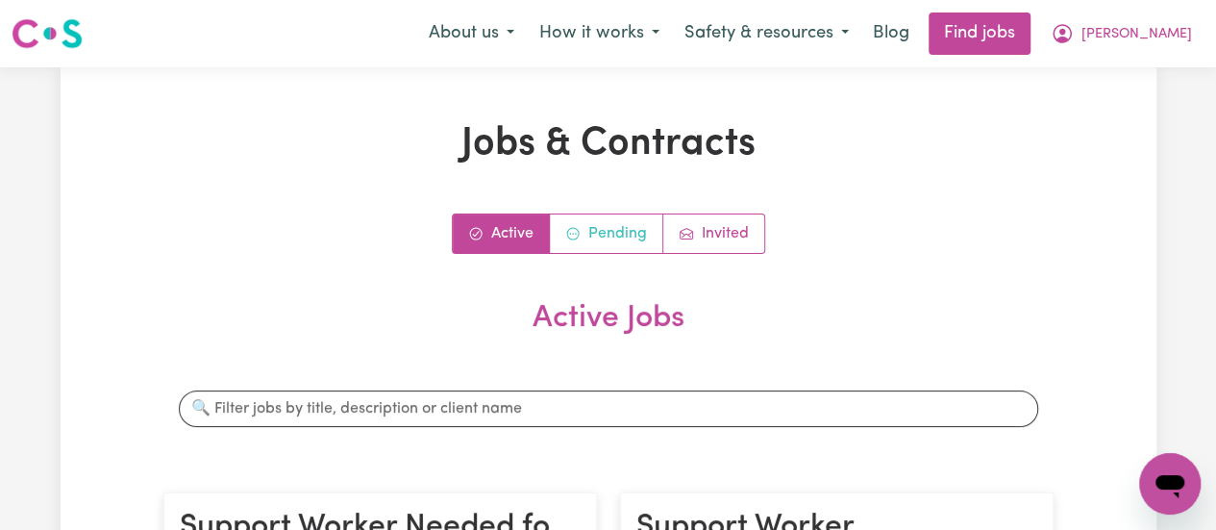
click at [631, 237] on link "Pending" at bounding box center [606, 233] width 113 height 38
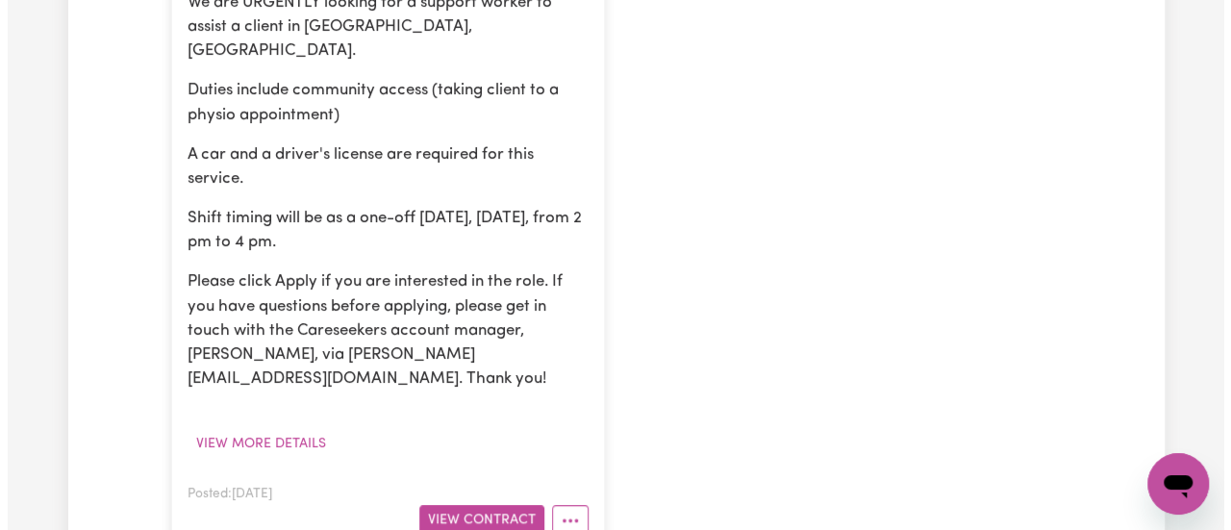
scroll to position [666, 0]
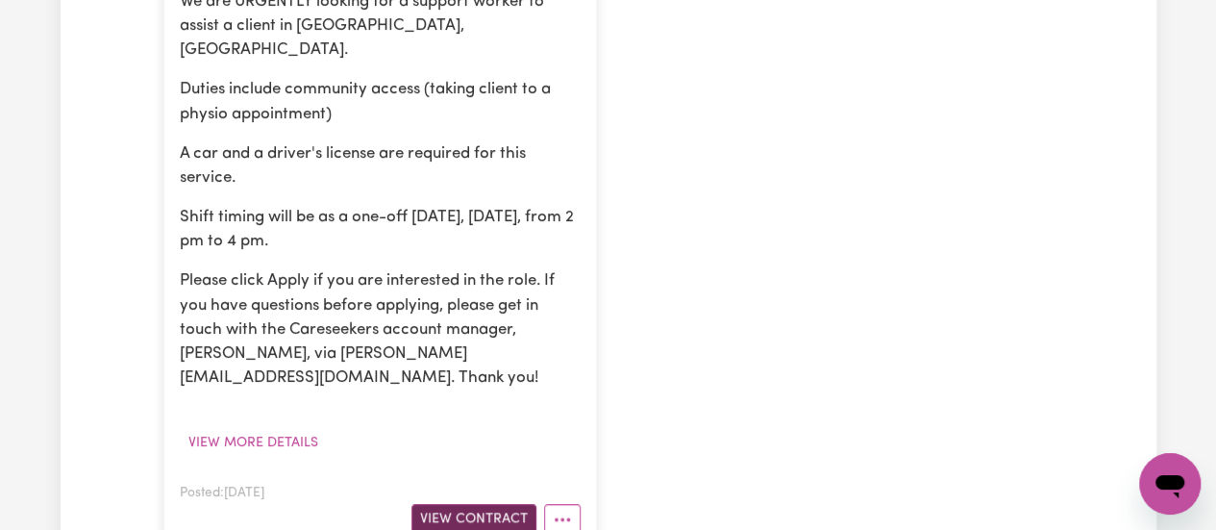
click at [477, 504] on button "View Contract" at bounding box center [474, 519] width 125 height 30
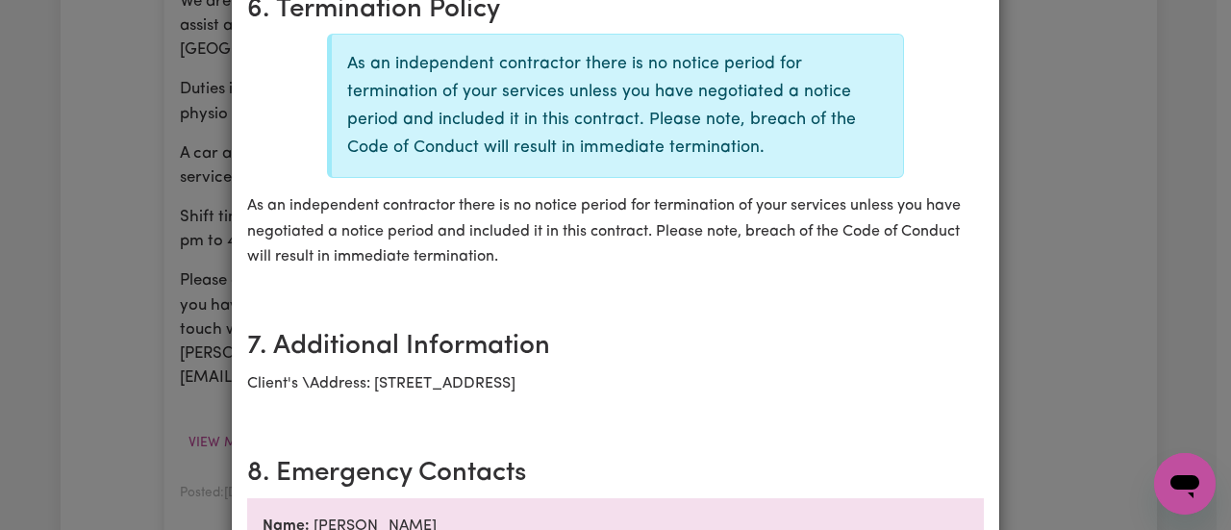
scroll to position [1525, 0]
click at [1142, 213] on div "Support Worker Needed In The Ponds, [GEOGRAPHIC_DATA] Contract terms Review the…" at bounding box center [615, 265] width 1231 height 530
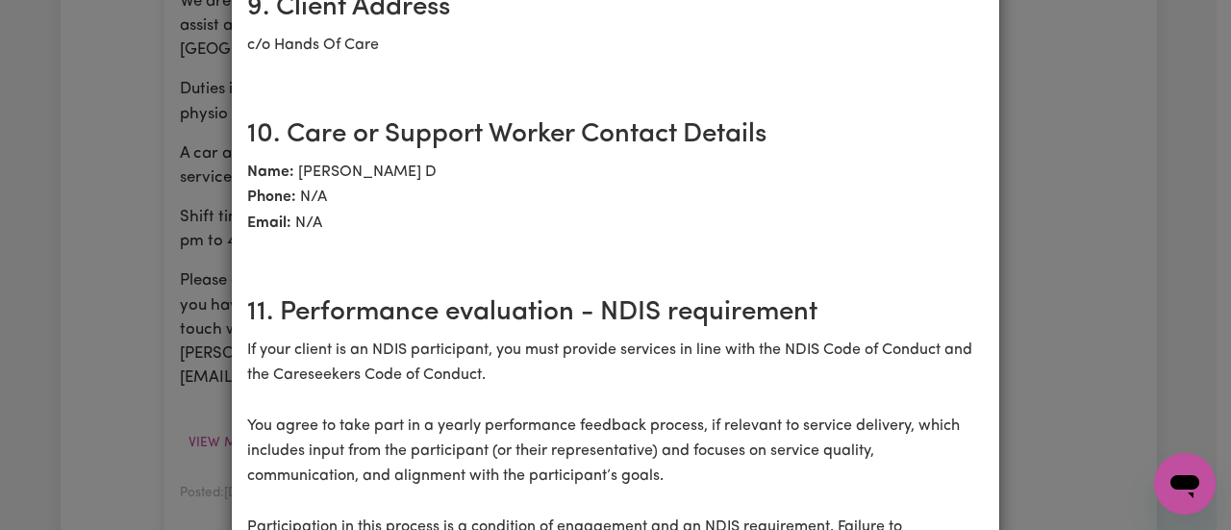
scroll to position [2239, 0]
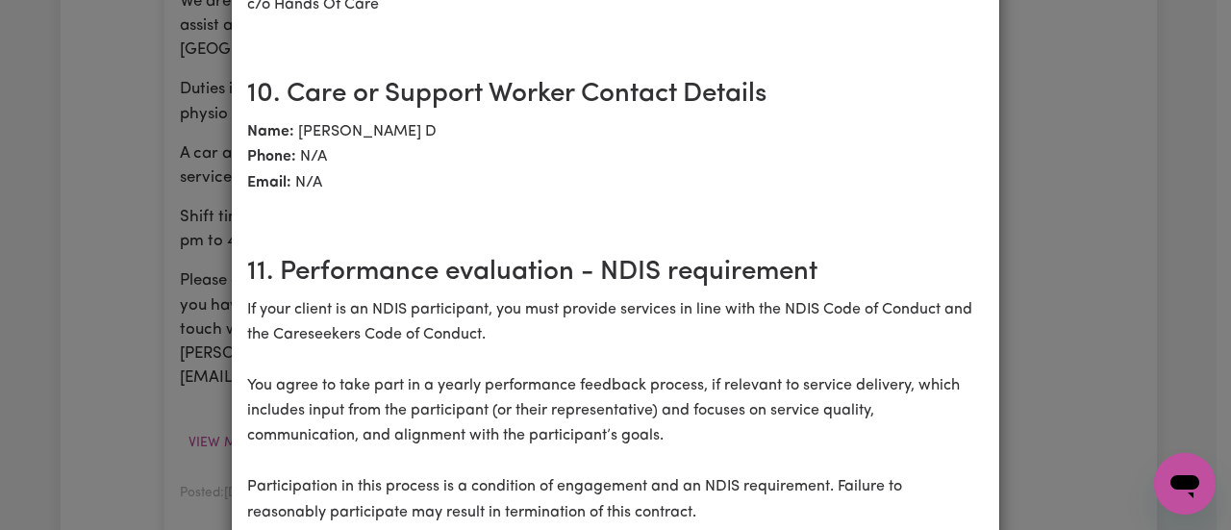
click at [1102, 165] on div "Support Worker Needed In The Ponds, [GEOGRAPHIC_DATA] Contract terms Review the…" at bounding box center [615, 265] width 1231 height 530
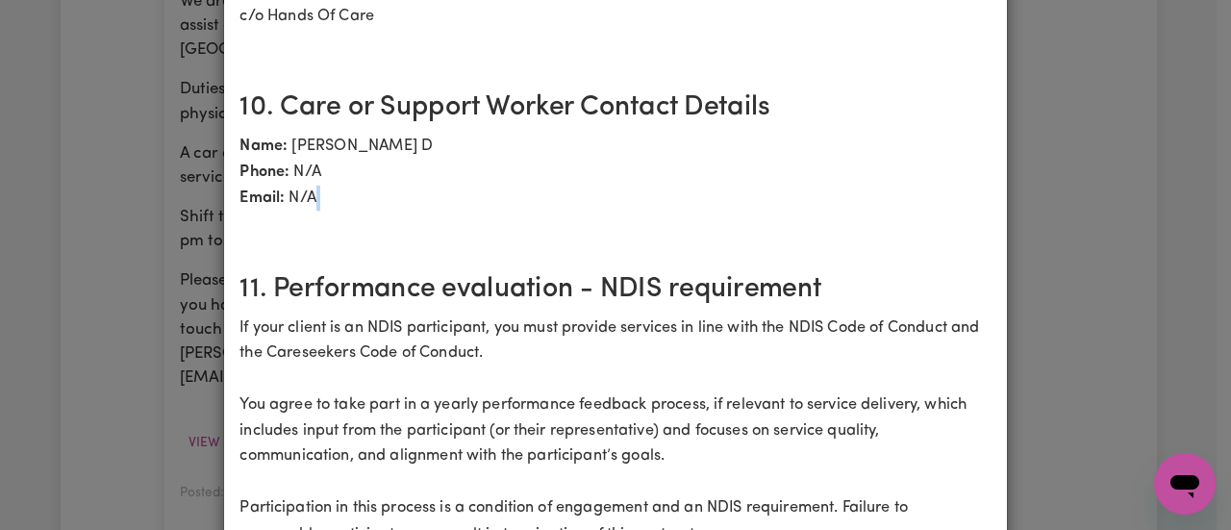
click at [1102, 165] on div "Support Worker Needed In The Ponds, [GEOGRAPHIC_DATA] Contract terms Review the…" at bounding box center [615, 265] width 1231 height 530
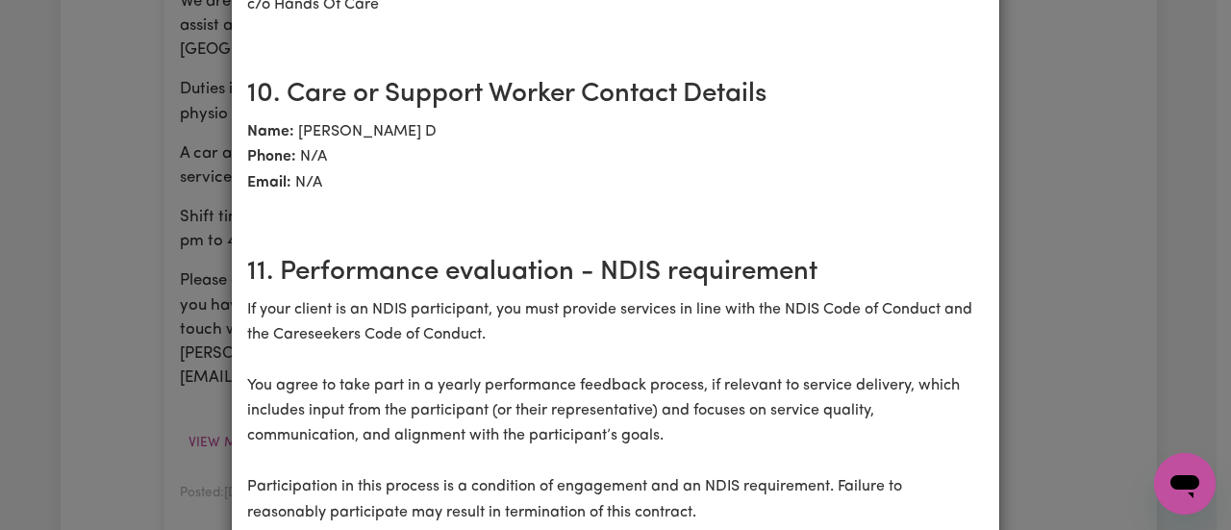
click at [1047, 363] on div "Support Worker Needed In The Ponds, [GEOGRAPHIC_DATA] Contract terms Review the…" at bounding box center [615, 265] width 1231 height 530
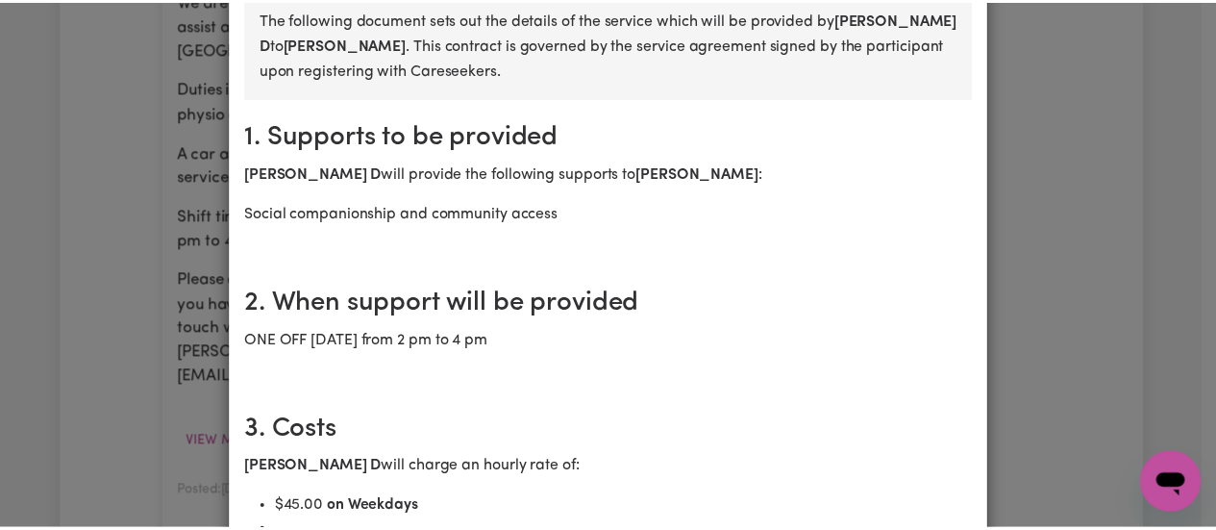
scroll to position [0, 0]
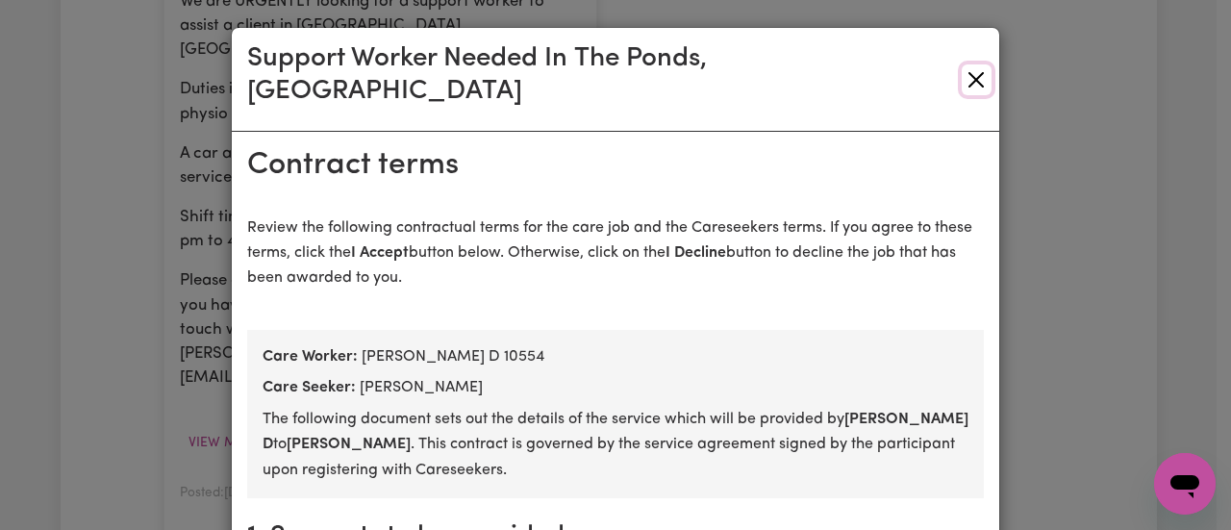
click at [979, 64] on button "Close" at bounding box center [977, 79] width 30 height 31
